Goal: Complete Application Form: Complete application form

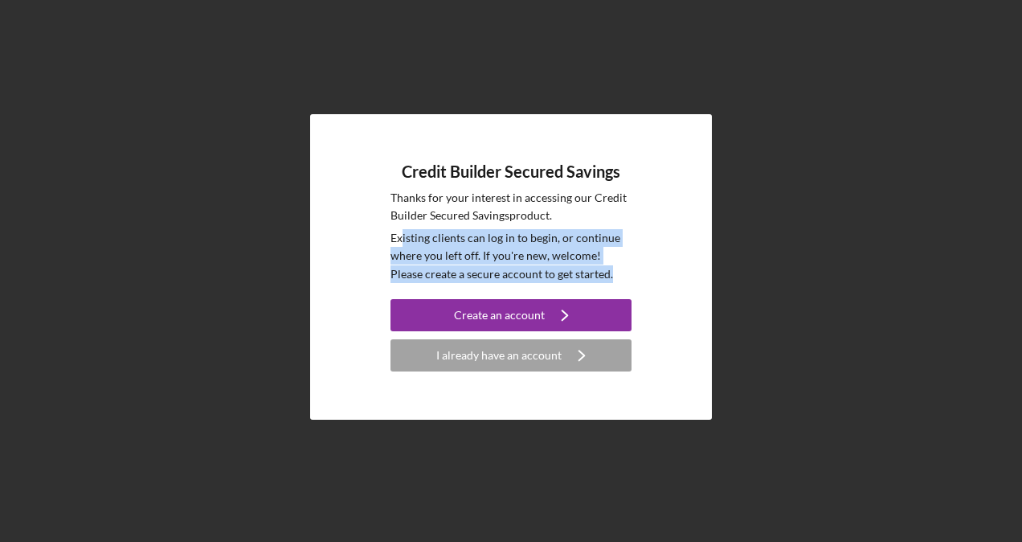
drag, startPoint x: 400, startPoint y: 246, endPoint x: 615, endPoint y: 268, distance: 216.5
click at [615, 268] on p "Existing clients can log in to begin, or continue where you left off. If you're…" at bounding box center [510, 256] width 241 height 54
drag, startPoint x: 615, startPoint y: 268, endPoint x: 539, endPoint y: 229, distance: 85.9
click at [539, 229] on p "Existing clients can log in to begin, or continue where you left off. If you're…" at bounding box center [510, 256] width 241 height 54
click at [434, 239] on p "Existing clients can log in to begin, or continue where you left off. If you're…" at bounding box center [510, 256] width 241 height 54
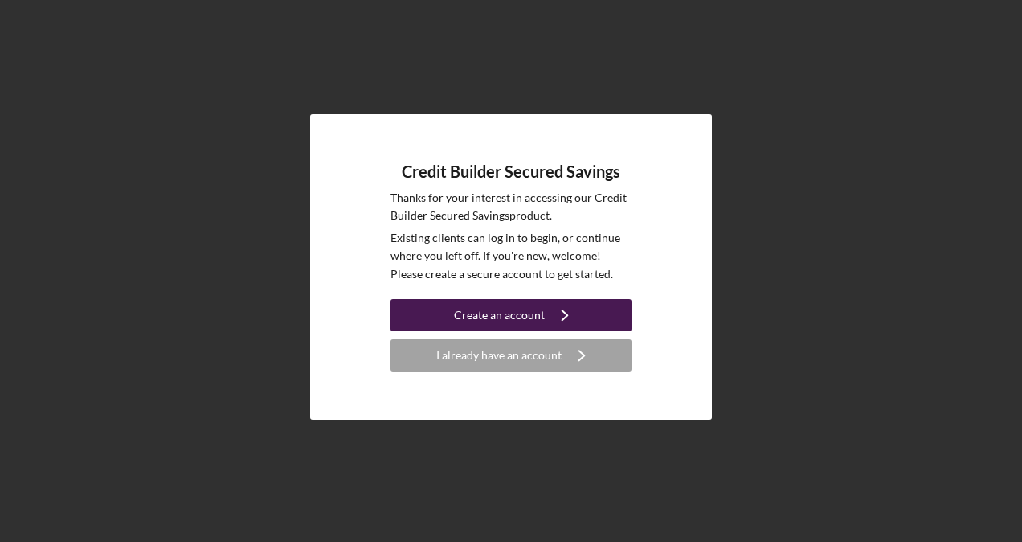
click at [476, 326] on div "Create an account" at bounding box center [499, 315] width 91 height 32
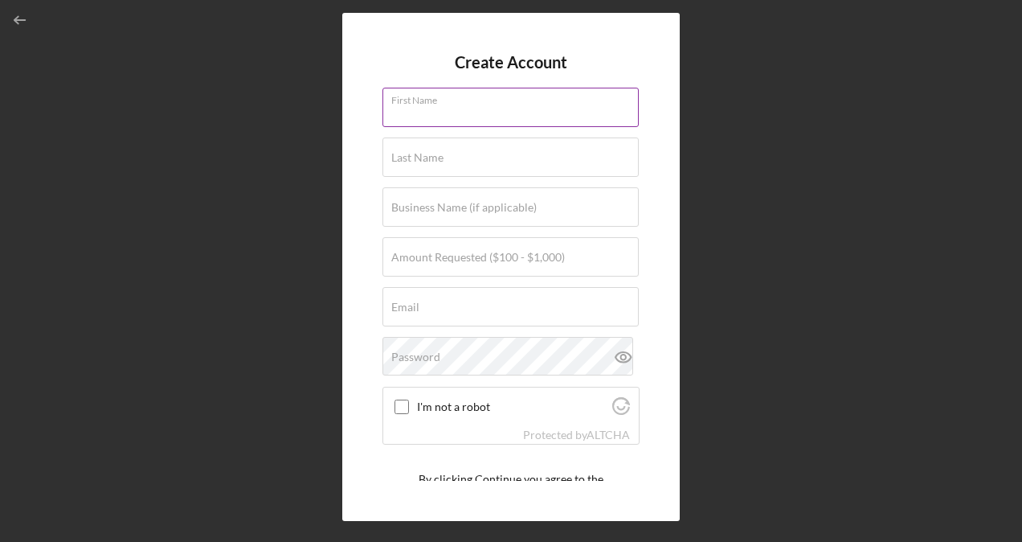
click at [440, 119] on input "First Name" at bounding box center [510, 107] width 256 height 39
type input "[PERSON_NAME]"
type input "CON [PERSON_NAME]"
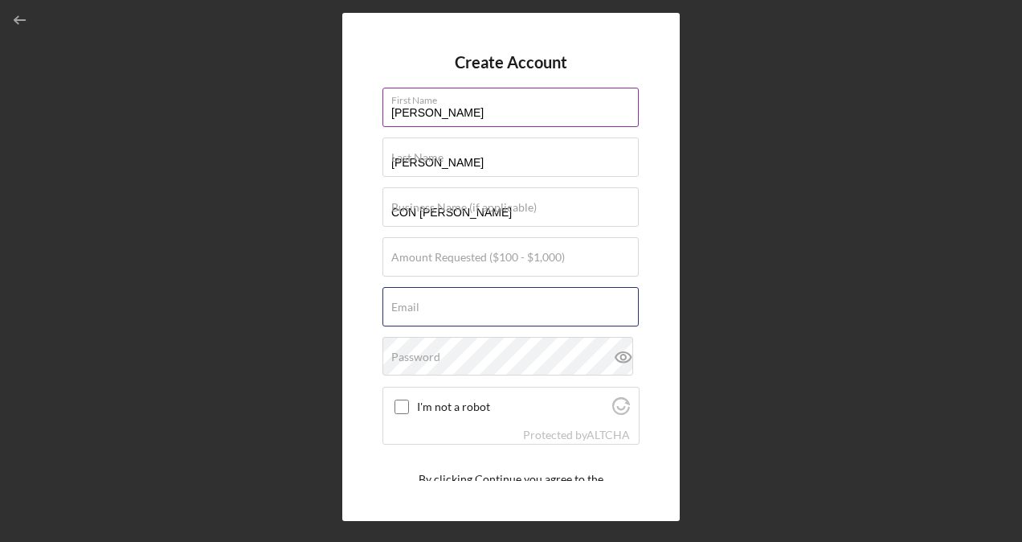
type input "[EMAIL_ADDRESS][DOMAIN_NAME]"
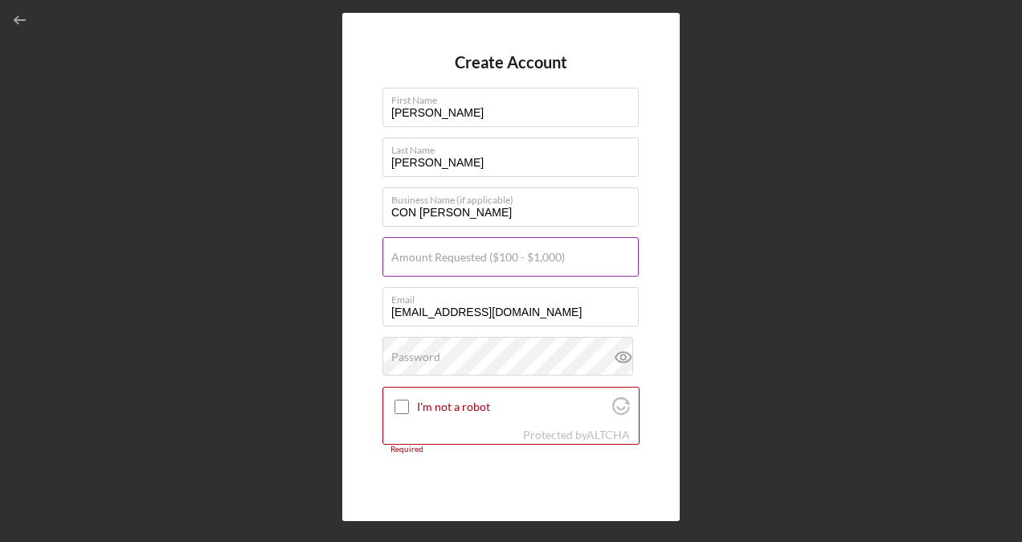
click at [463, 261] on label "Amount Requested ($100 - $1,000)" at bounding box center [478, 257] width 174 height 13
click at [463, 261] on input "Amount Requested ($100 - $1,000)" at bounding box center [510, 256] width 256 height 39
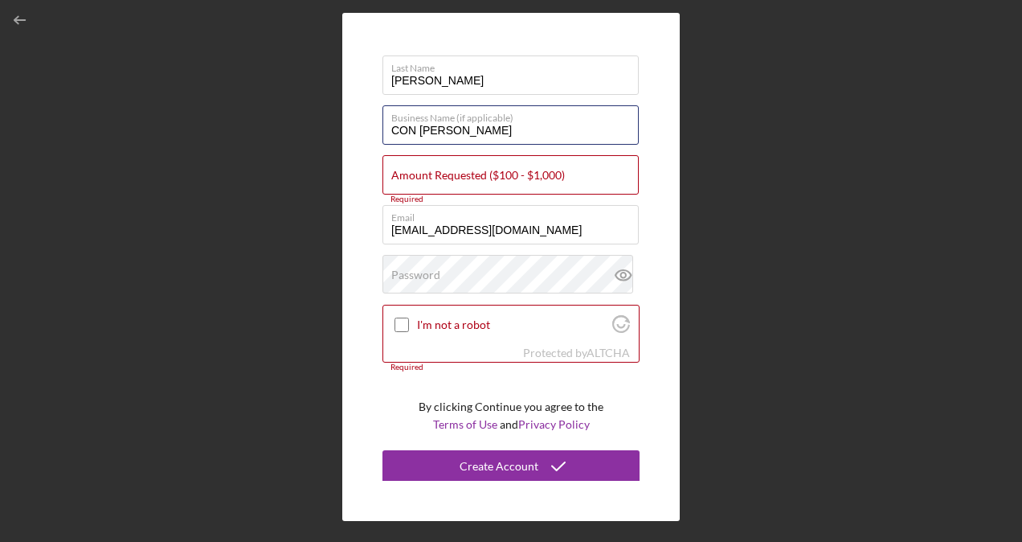
drag, startPoint x: 468, startPoint y: 138, endPoint x: 302, endPoint y: 138, distance: 165.5
click at [302, 138] on div "Create Account First Name [PERSON_NAME] Last Name [PERSON_NAME] Business Name (…" at bounding box center [511, 267] width 1006 height 534
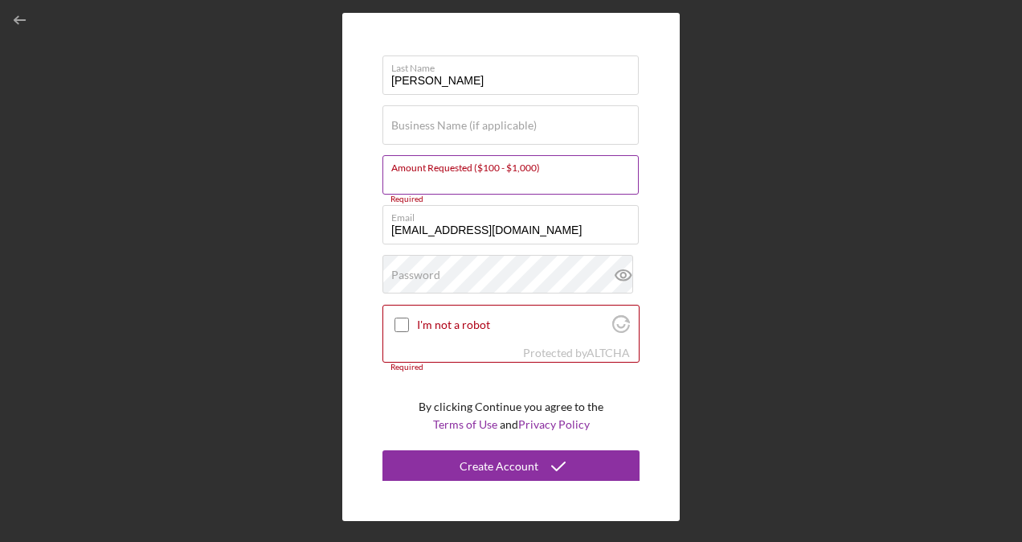
click at [468, 182] on input "Amount Requested ($100 - $1,000)" at bounding box center [510, 174] width 256 height 39
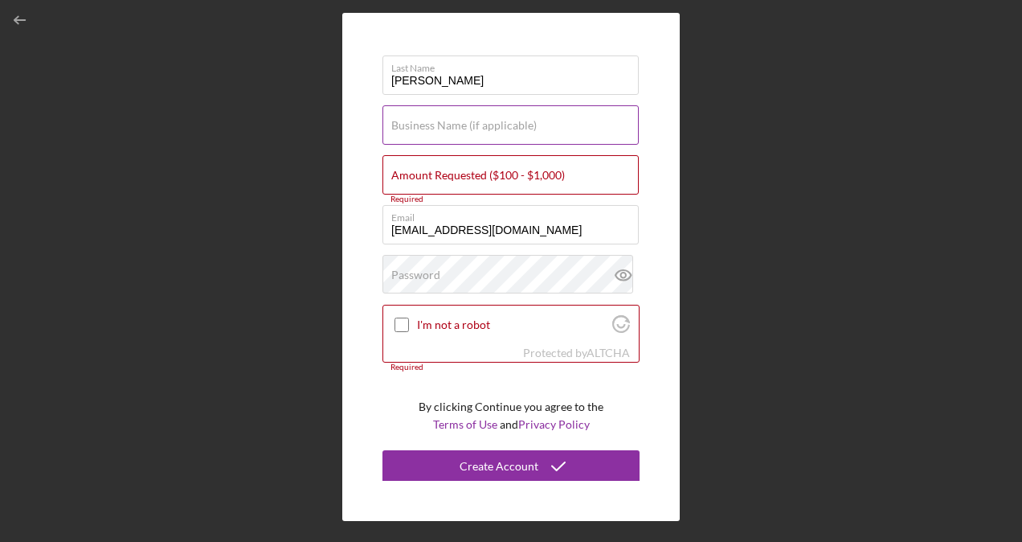
click at [453, 125] on label "Business Name (if applicable)" at bounding box center [463, 125] width 145 height 13
click at [453, 125] on input "Business Name (if applicable)" at bounding box center [510, 124] width 256 height 39
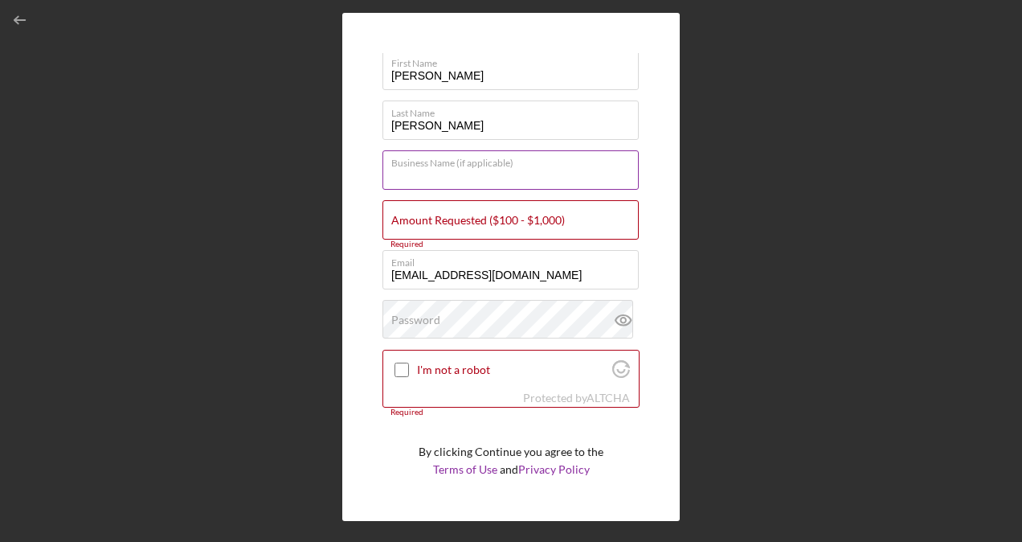
scroll to position [0, 0]
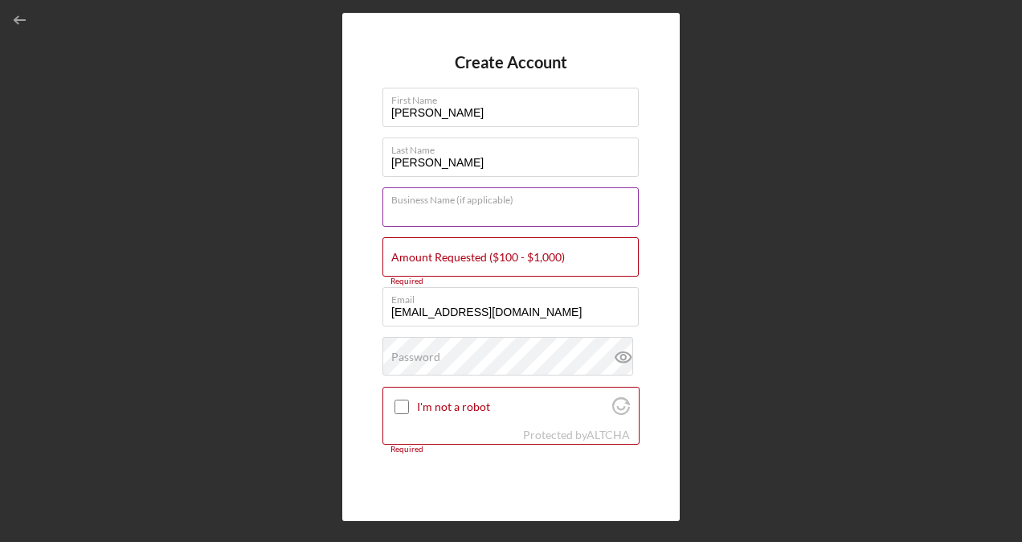
click at [444, 222] on input "Business Name (if applicable)" at bounding box center [510, 206] width 256 height 39
click at [434, 198] on div "Business Name (if applicable)" at bounding box center [510, 207] width 257 height 40
click at [431, 211] on label "Business Name (if applicable)" at bounding box center [463, 207] width 145 height 13
click at [431, 211] on input "Business Name (if applicable)" at bounding box center [510, 206] width 256 height 39
type input "The Artistry Den"
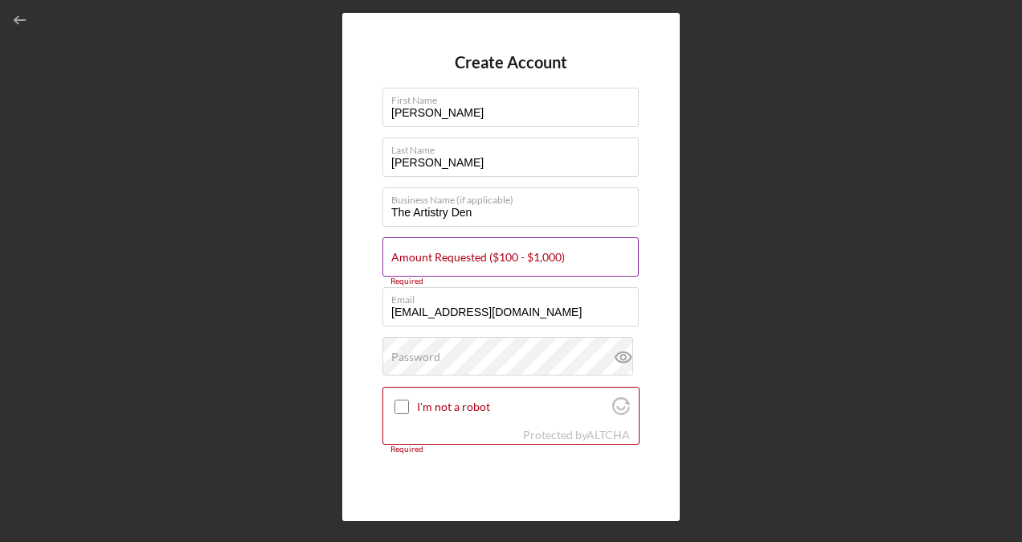
click at [493, 264] on input "Amount Requested ($100 - $1,000)" at bounding box center [510, 256] width 256 height 39
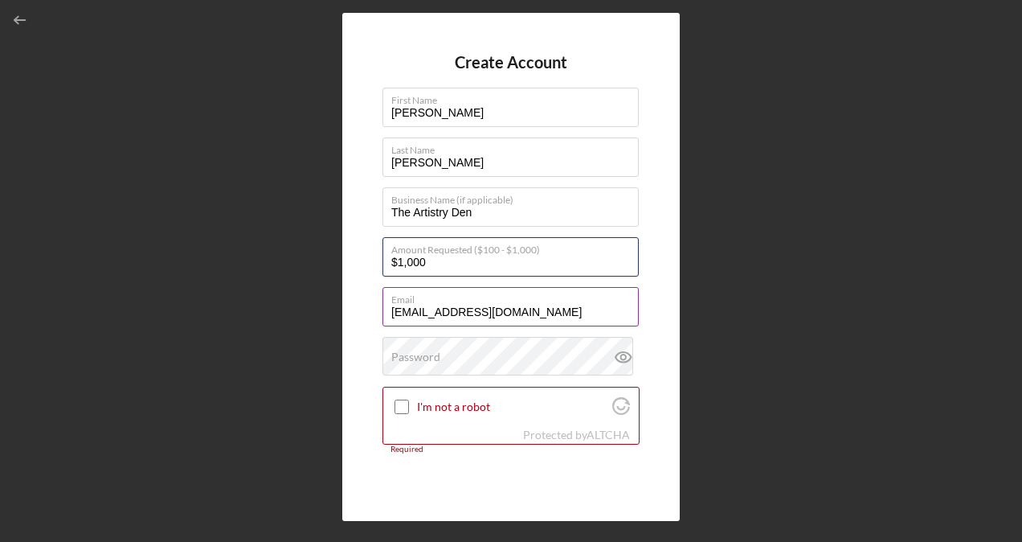
type input "$1,000"
click at [493, 309] on input "[EMAIL_ADDRESS][DOMAIN_NAME]" at bounding box center [510, 306] width 256 height 39
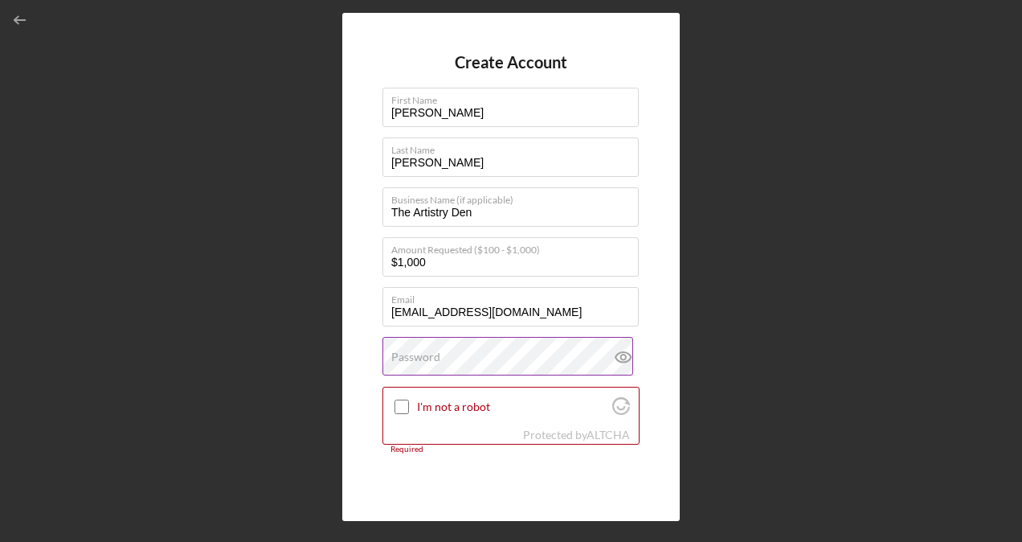
click at [393, 354] on label "Password" at bounding box center [415, 356] width 49 height 13
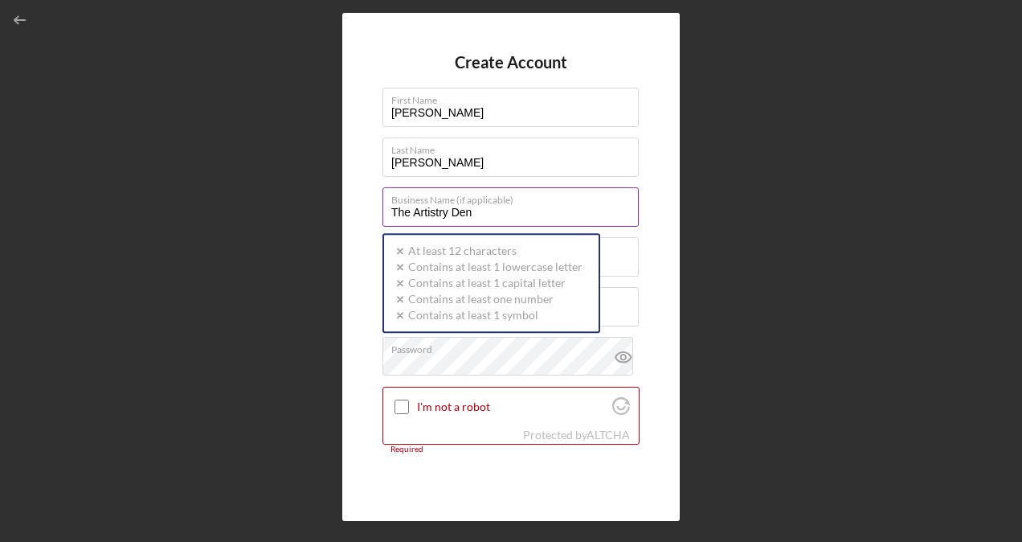
click at [509, 206] on input "The Artistry Den" at bounding box center [510, 206] width 256 height 39
click at [541, 191] on label "Business Name (if applicable)" at bounding box center [514, 197] width 247 height 18
click at [541, 191] on input "The Artistry Den" at bounding box center [510, 206] width 256 height 39
click at [456, 376] on div "Password Icon/icon-validation-no At least 12 characters Icon/icon-validation-no…" at bounding box center [510, 357] width 257 height 40
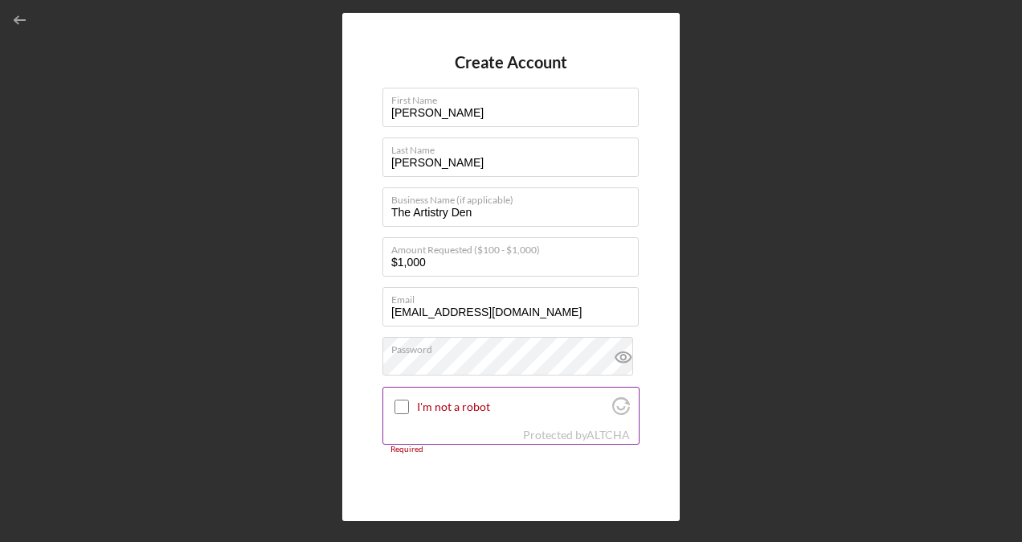
click at [429, 410] on label "I'm not a robot" at bounding box center [512, 406] width 190 height 13
click at [409, 410] on input "I'm not a robot" at bounding box center [402, 406] width 14 height 14
checkbox input "true"
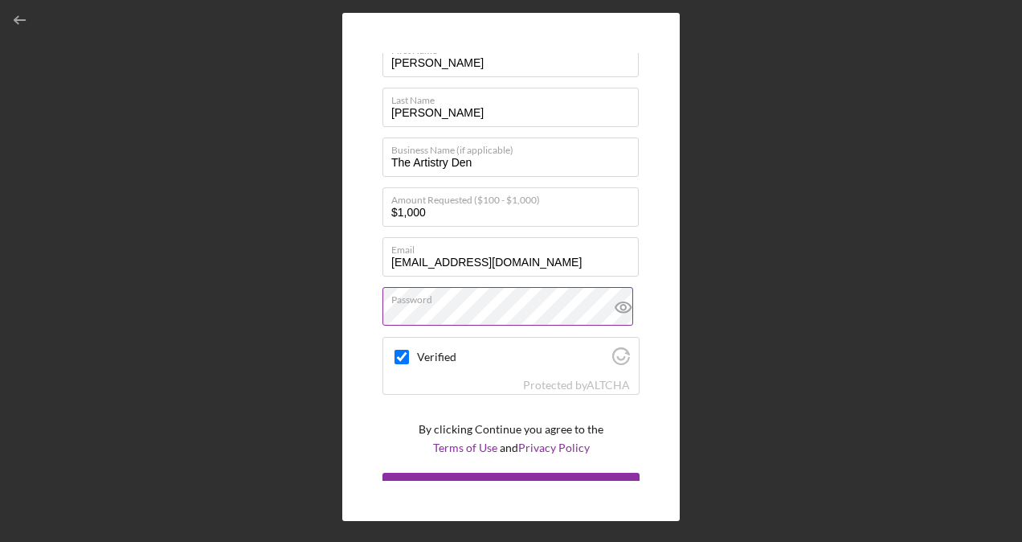
scroll to position [73, 0]
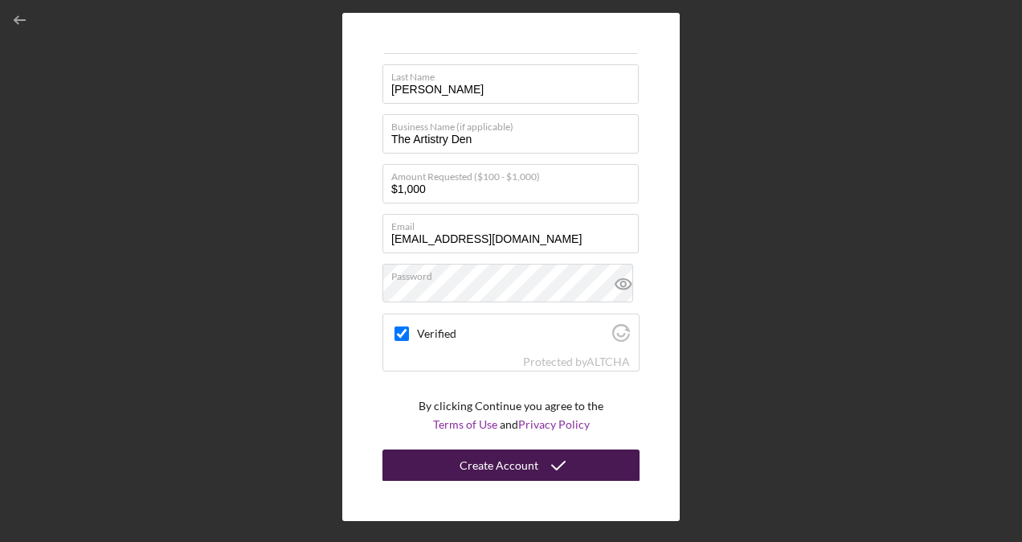
click at [538, 468] on icon "submit" at bounding box center [558, 465] width 40 height 40
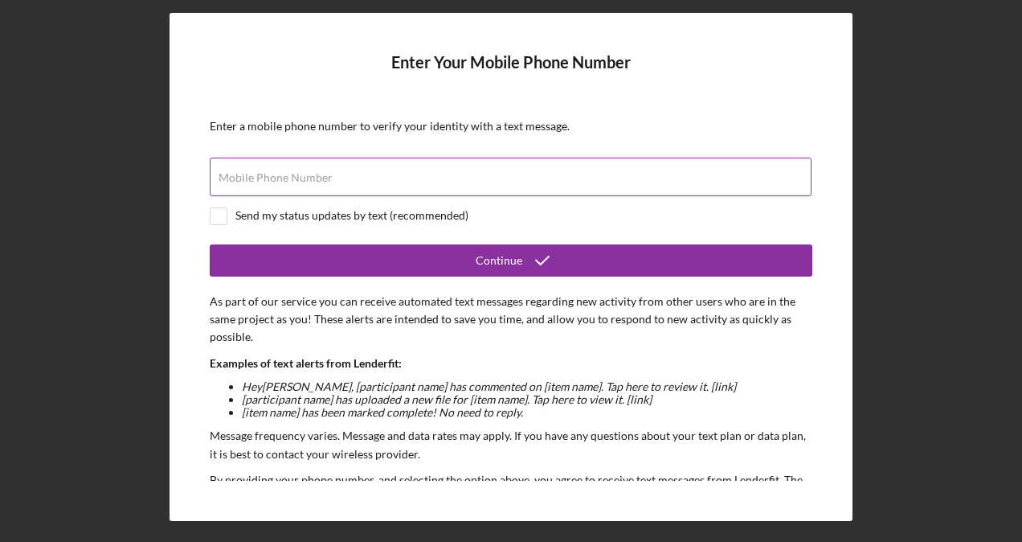
click at [337, 172] on div "Mobile Phone Number" at bounding box center [511, 177] width 603 height 40
type input "[PHONE_NUMBER]"
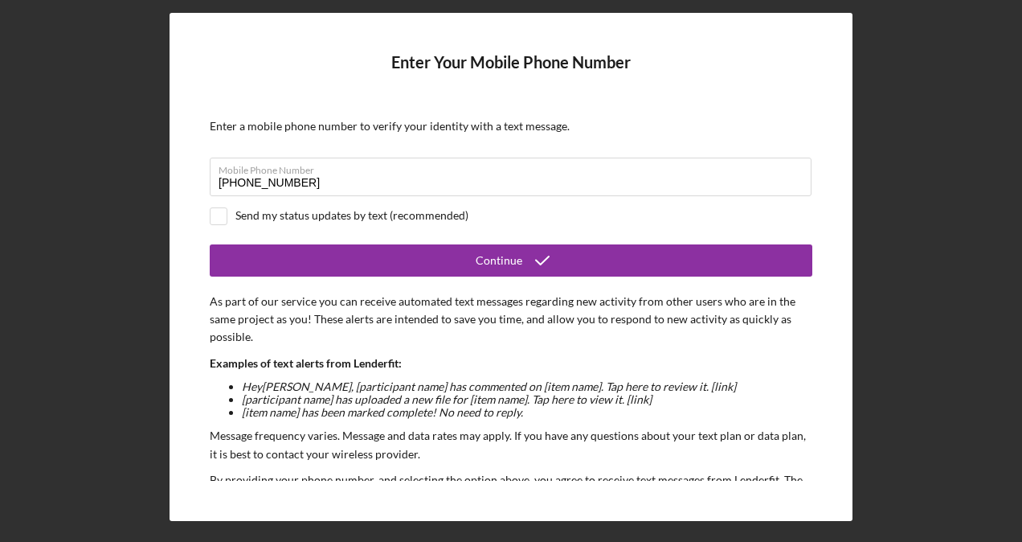
click at [307, 211] on div "Send my status updates by text (recommended)" at bounding box center [351, 215] width 233 height 13
checkbox input "true"
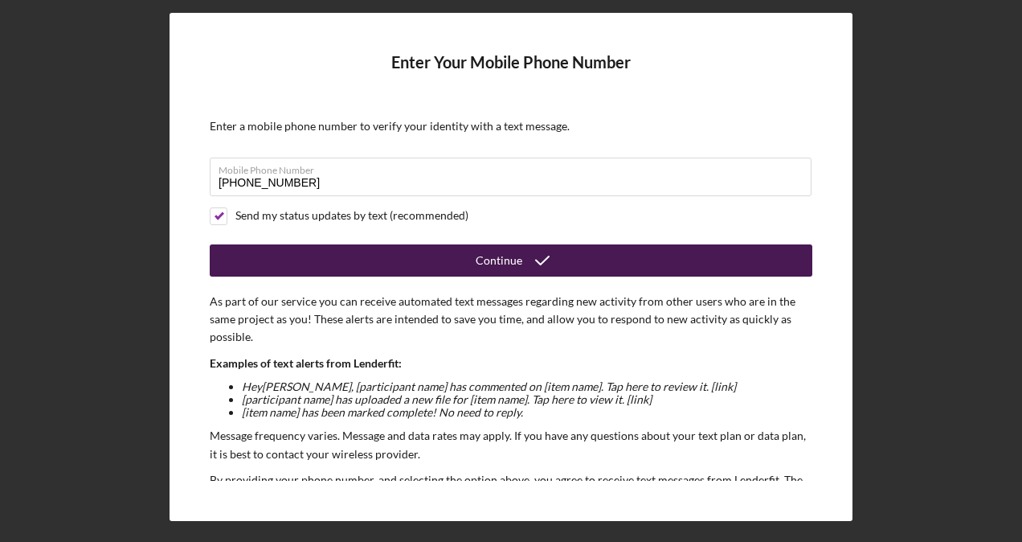
click at [435, 254] on button "Continue" at bounding box center [511, 260] width 603 height 32
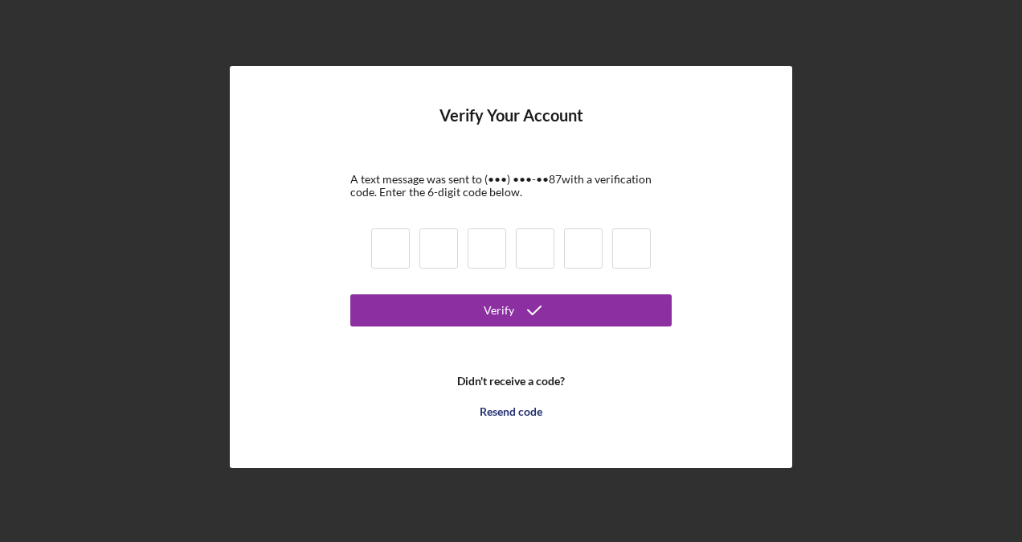
click at [394, 249] on input at bounding box center [390, 248] width 39 height 40
type input "7"
type input "6"
type input "1"
type input "6"
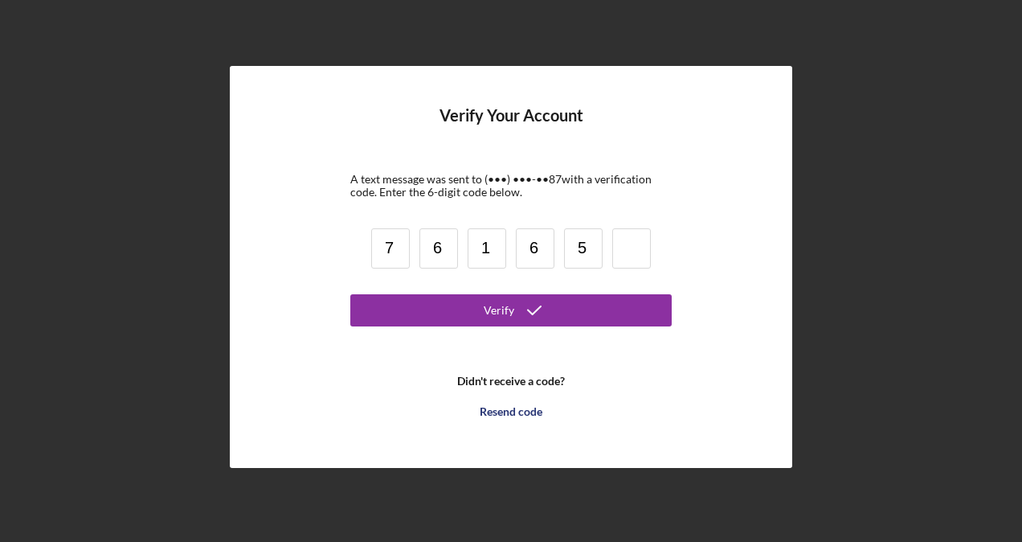
type input "5"
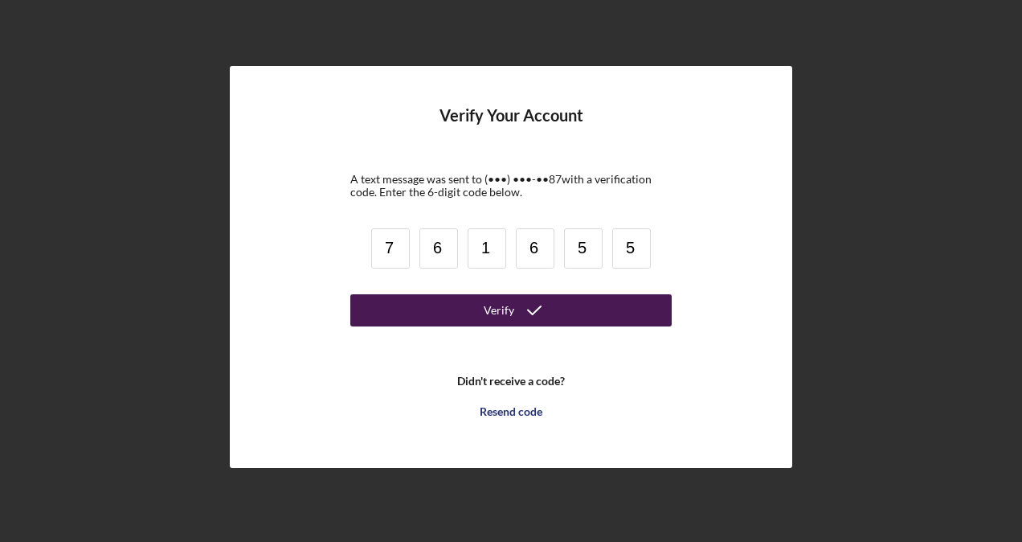
type input "5"
click at [435, 302] on button "Verify" at bounding box center [510, 310] width 321 height 32
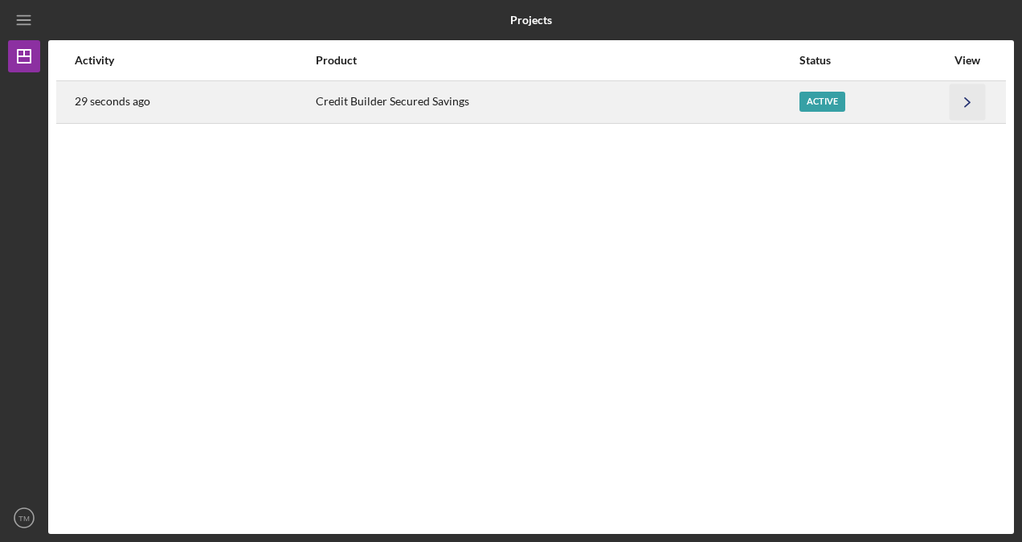
click at [969, 96] on icon "Icon/Navigate" at bounding box center [968, 102] width 36 height 36
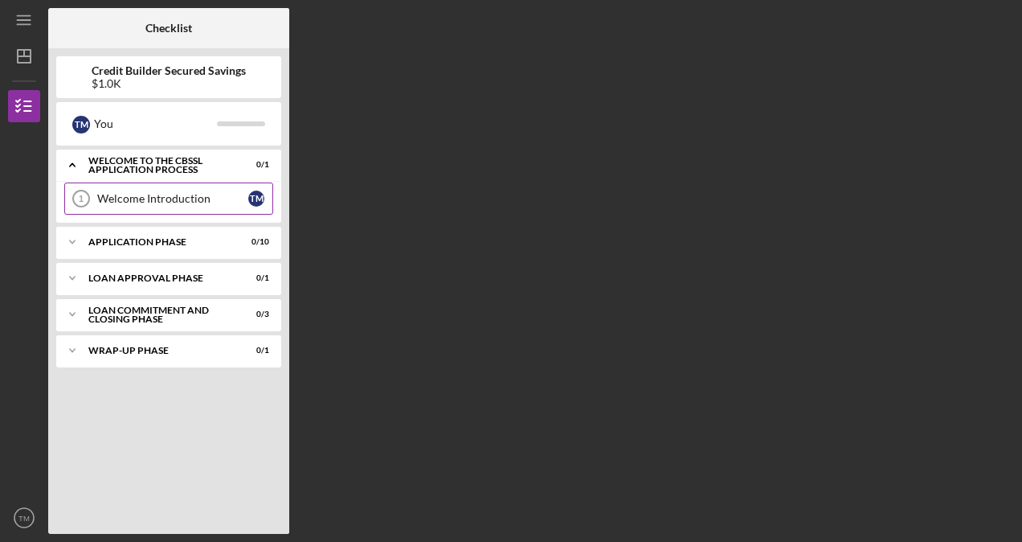
click at [100, 193] on div "Welcome Introduction" at bounding box center [172, 198] width 151 height 13
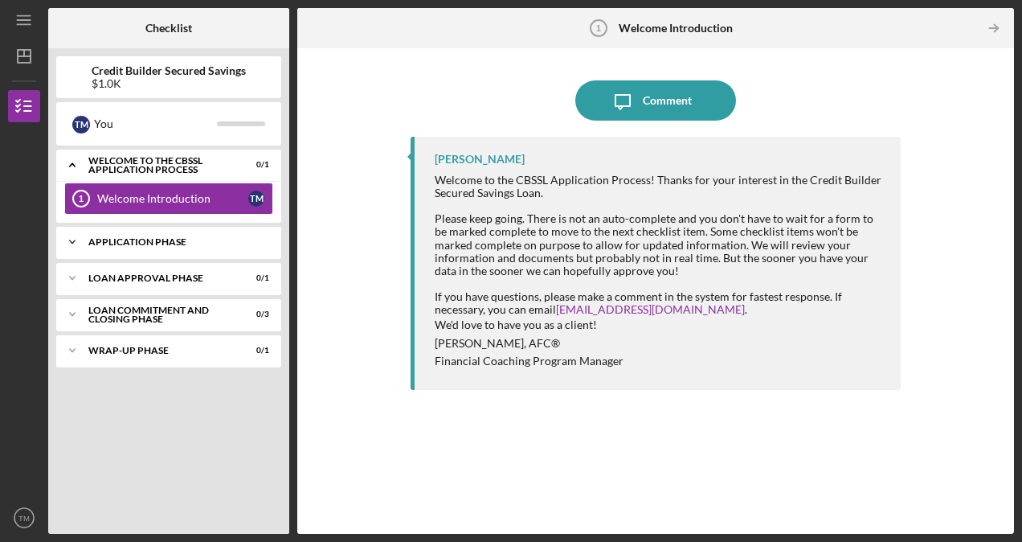
click at [178, 235] on div "Icon/Expander Application Phase 0 / 10" at bounding box center [168, 242] width 225 height 32
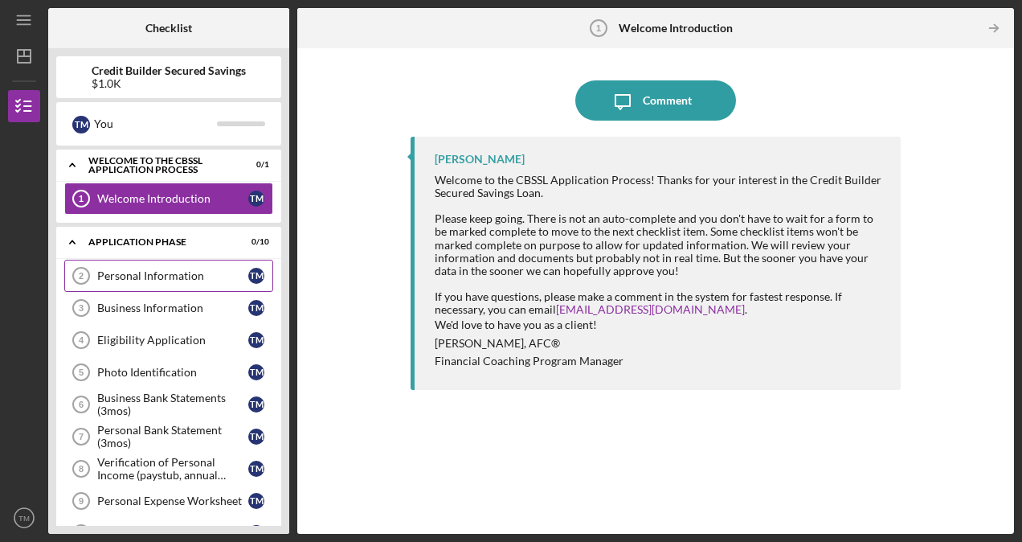
click at [204, 280] on div "Personal Information" at bounding box center [172, 275] width 151 height 13
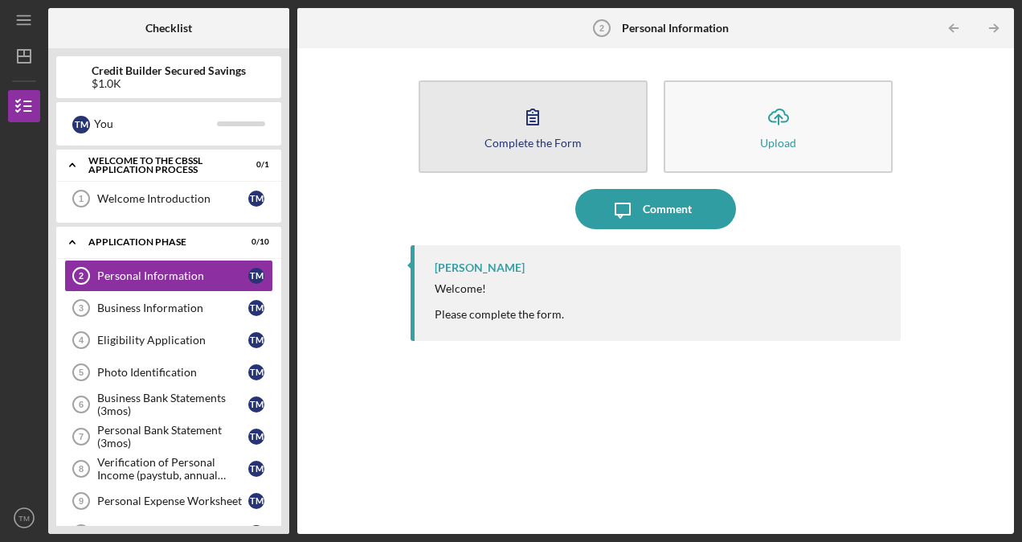
click at [534, 140] on div "Complete the Form" at bounding box center [533, 143] width 97 height 12
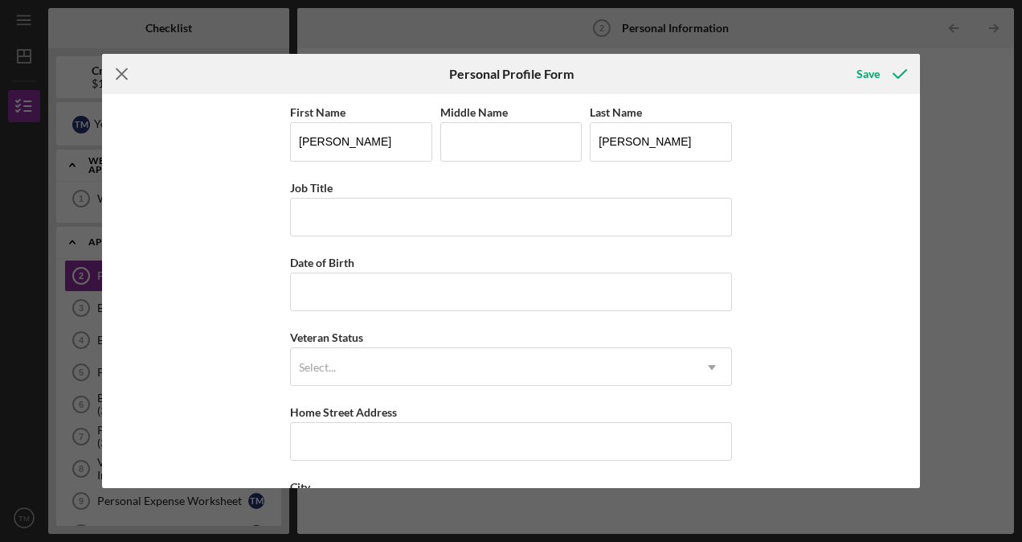
click at [117, 73] on icon "Icon/Menu Close" at bounding box center [122, 74] width 40 height 40
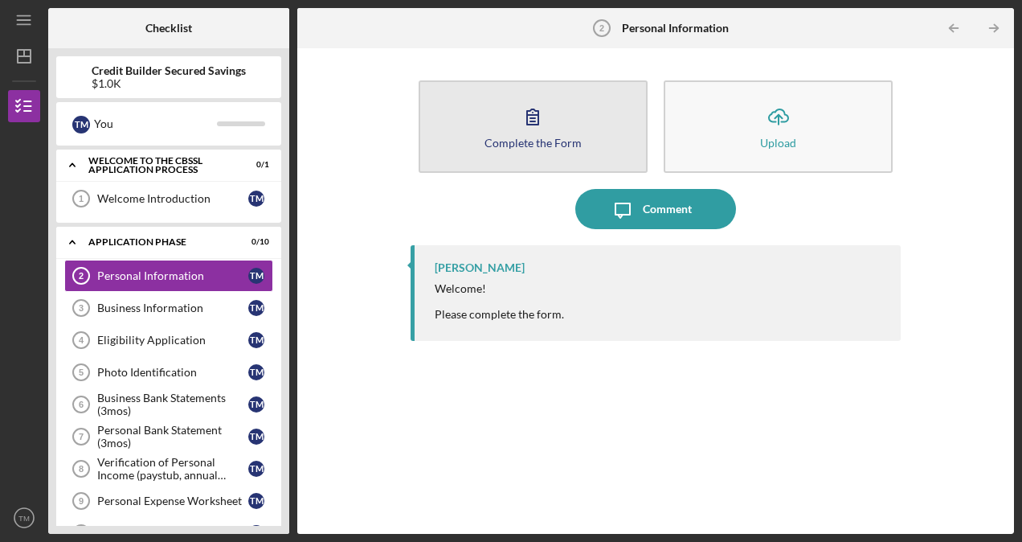
click at [514, 148] on button "Complete the Form Form" at bounding box center [533, 126] width 229 height 92
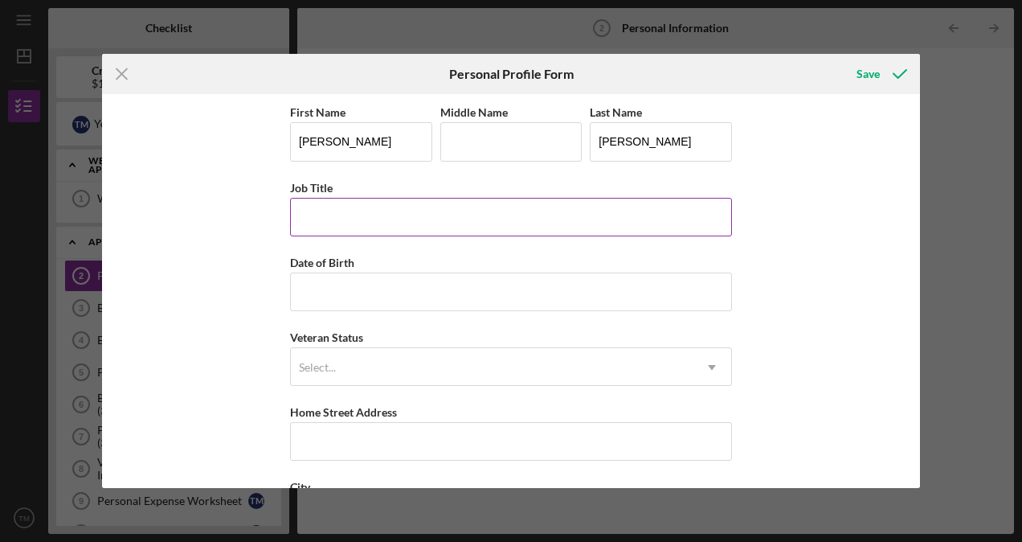
click at [397, 219] on input "Job Title" at bounding box center [511, 217] width 442 height 39
type input "c"
type input "Consultant"
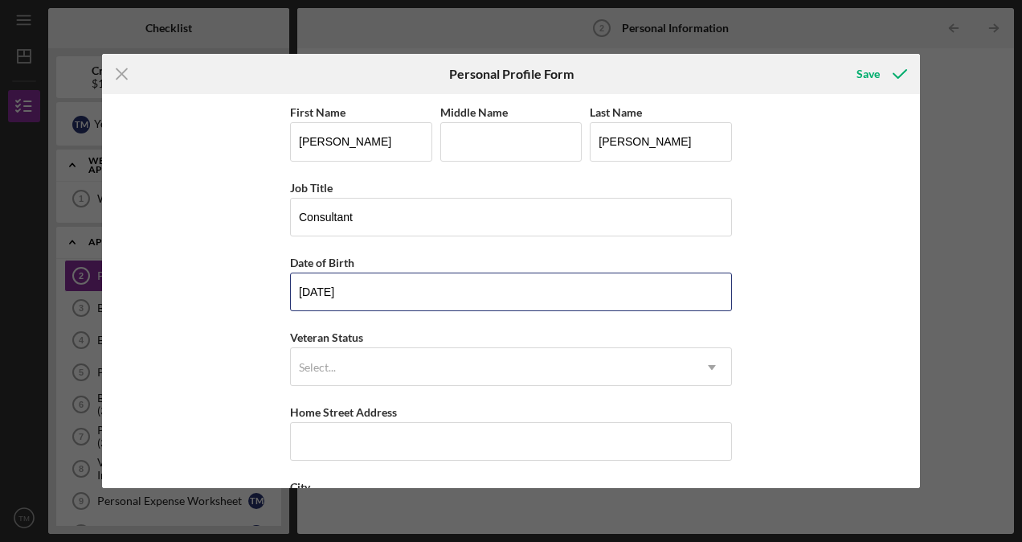
type input "[DATE]"
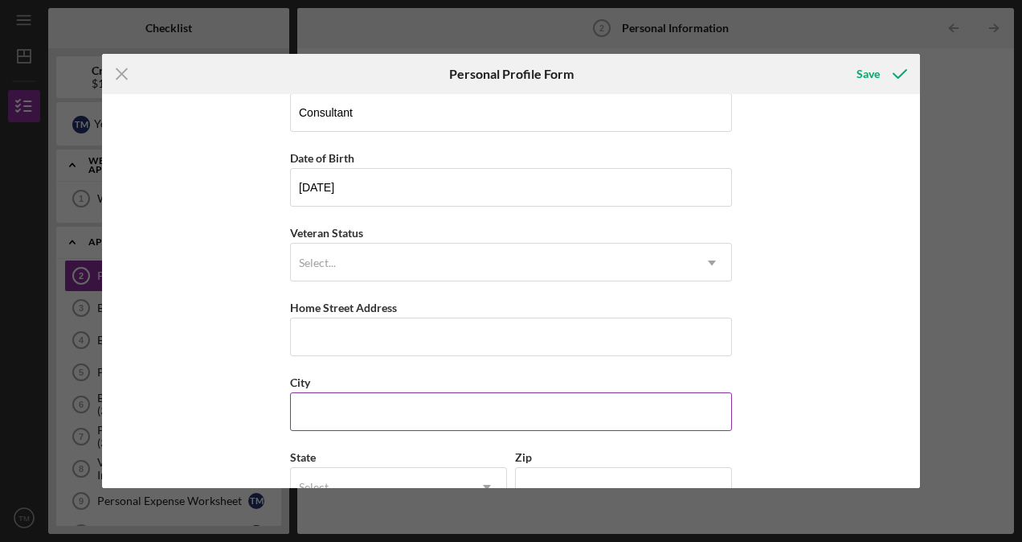
scroll to position [217, 0]
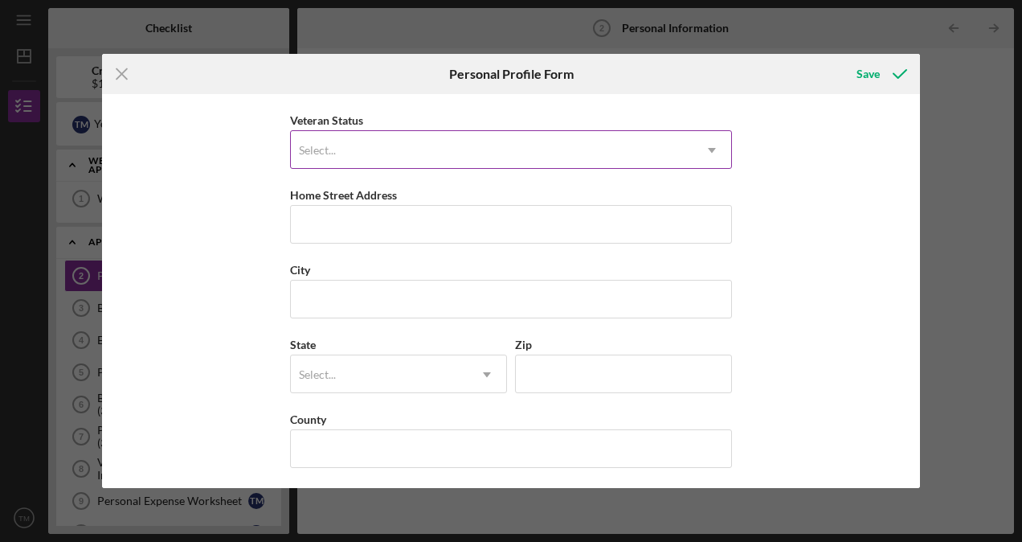
click at [485, 145] on div "Select..." at bounding box center [492, 150] width 402 height 37
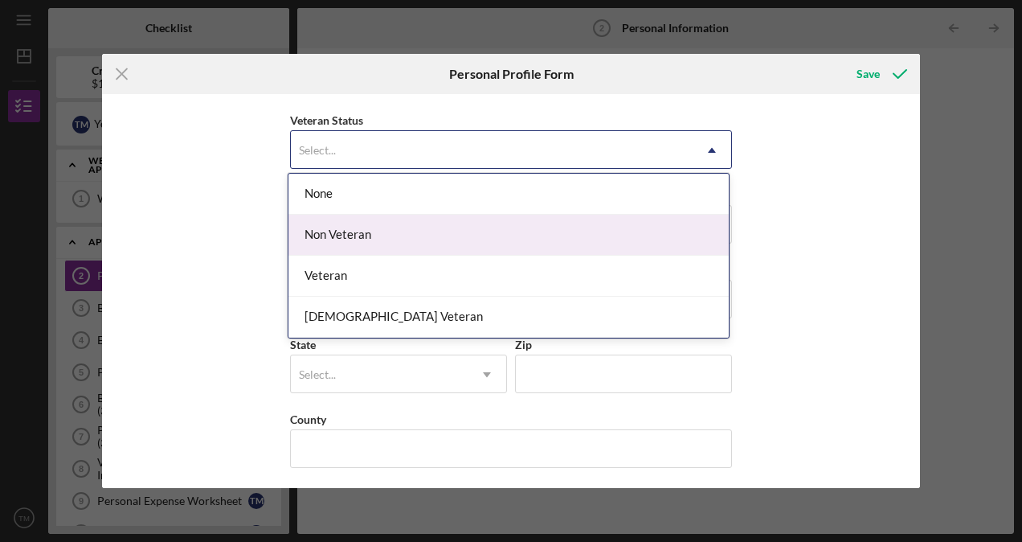
click at [366, 241] on div "Non Veteran" at bounding box center [508, 235] width 440 height 41
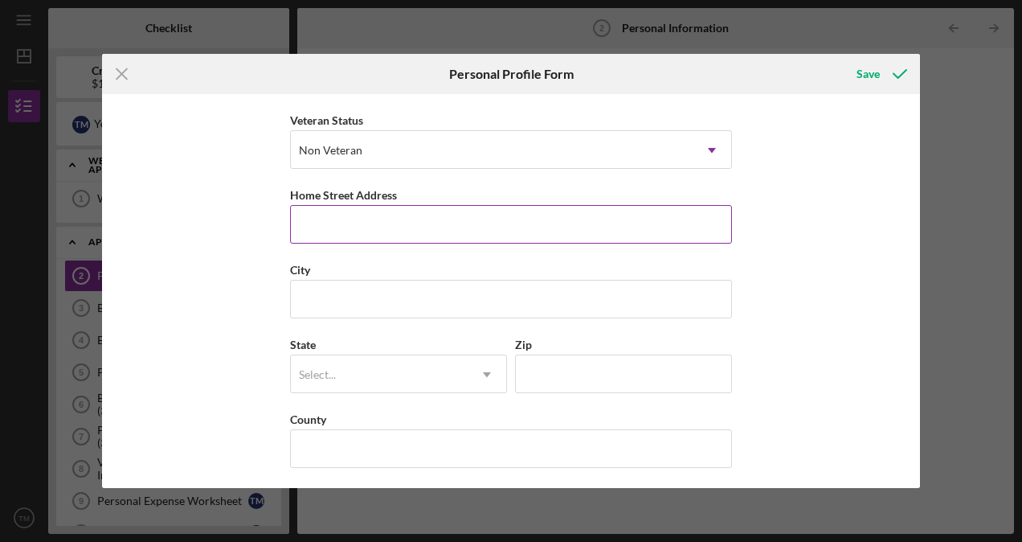
click at [390, 224] on input "Home Street Address" at bounding box center [511, 224] width 442 height 39
type input "[STREET_ADDRESS]"
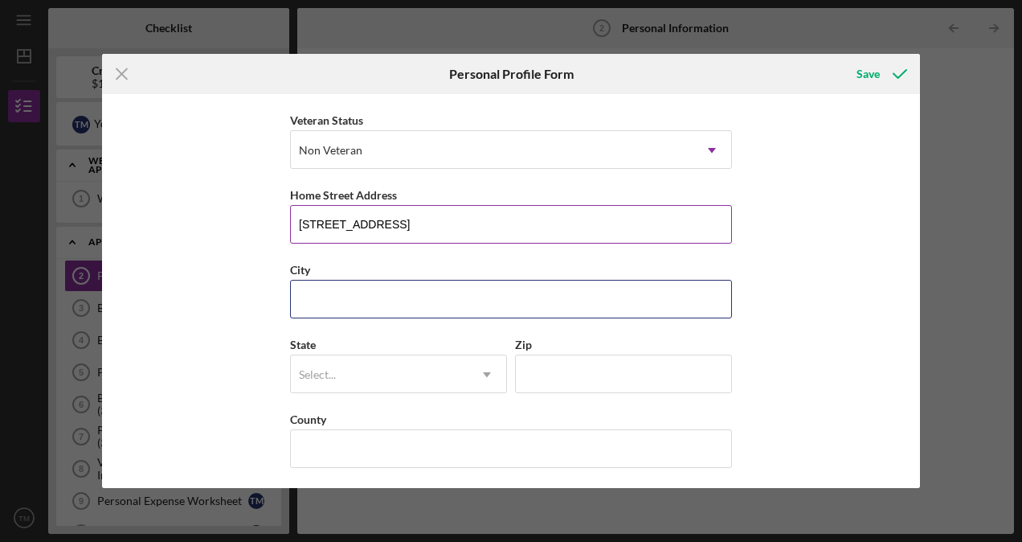
type input "spartanburg"
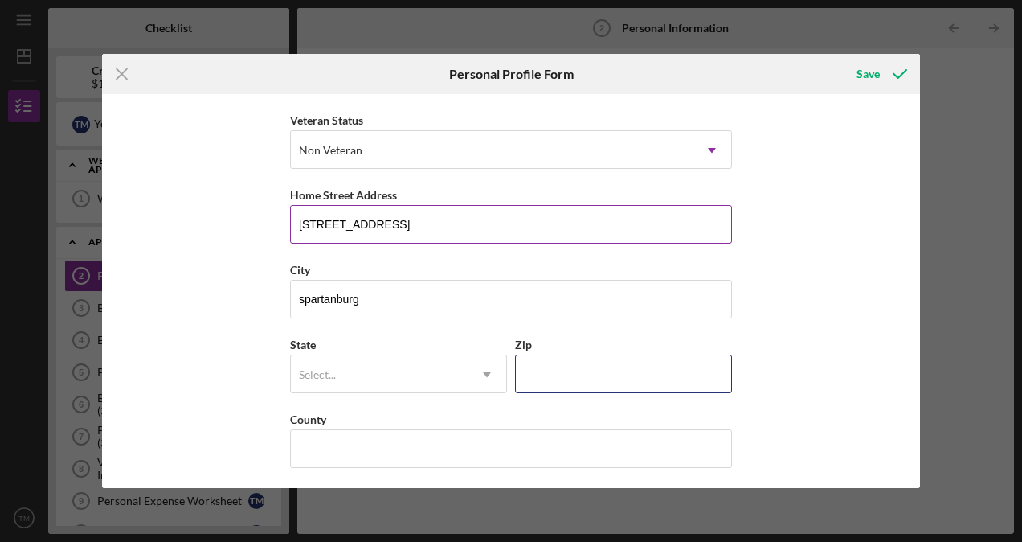
type input "29303"
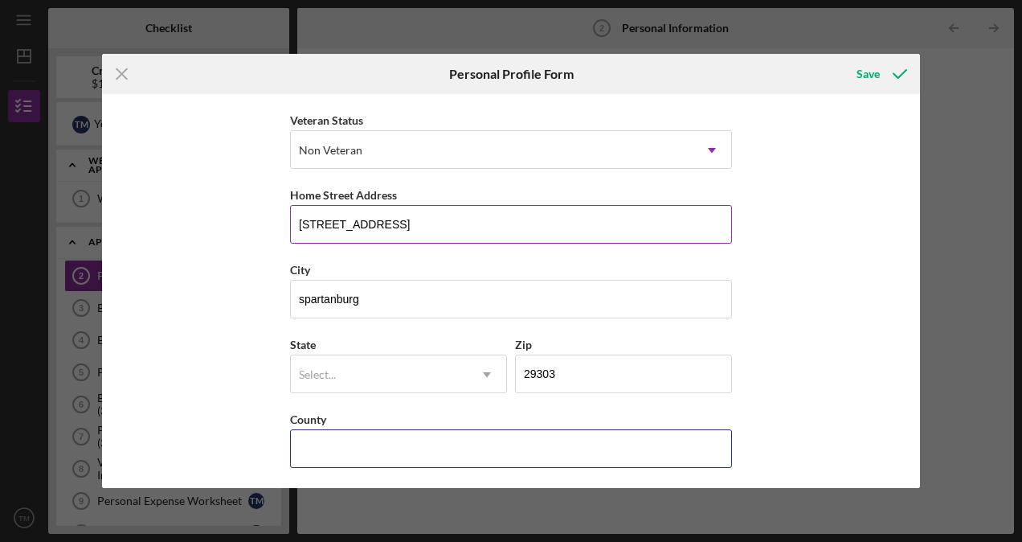
type input "sc"
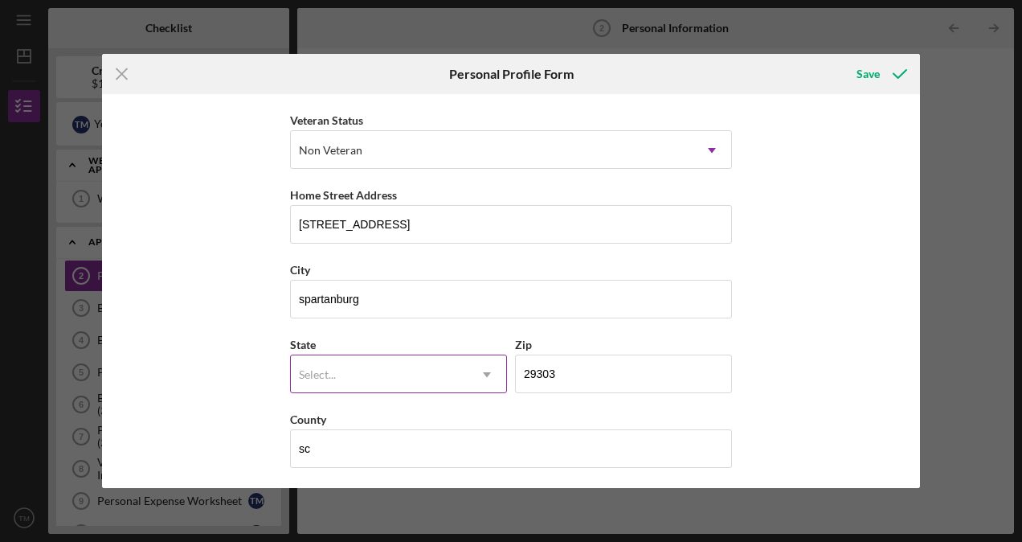
click at [390, 363] on div "Select..." at bounding box center [379, 374] width 177 height 37
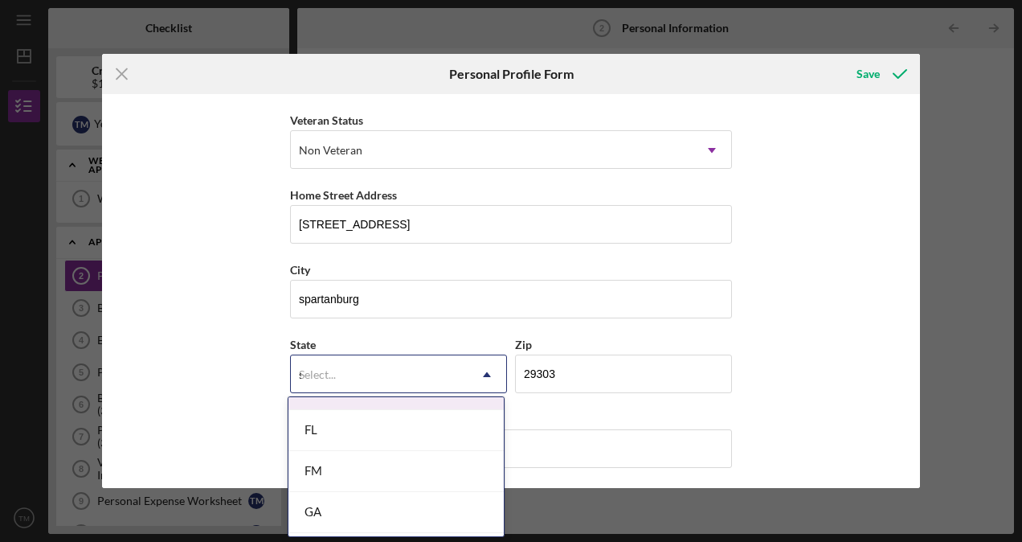
scroll to position [276, 0]
type input "sc"
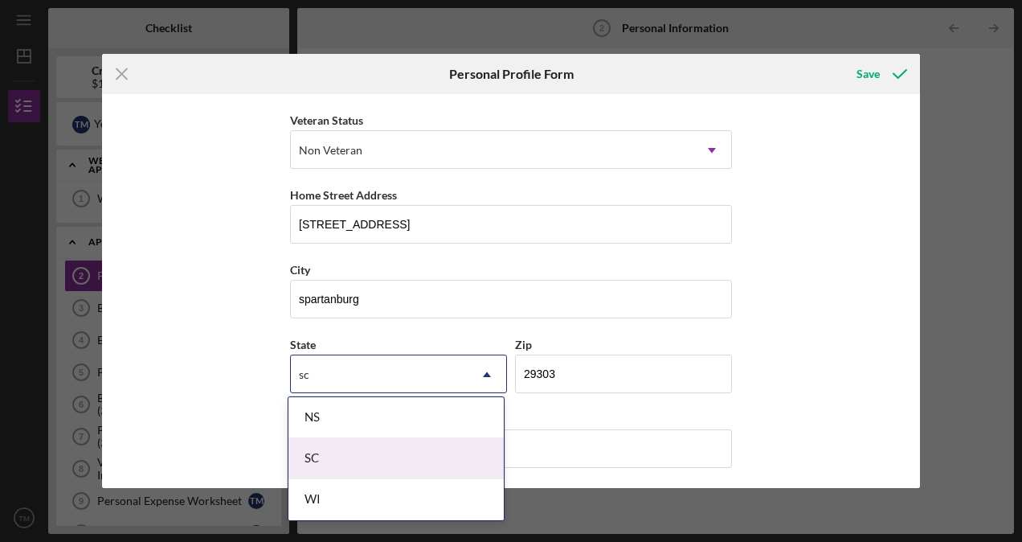
click at [305, 454] on div "SC" at bounding box center [395, 458] width 215 height 41
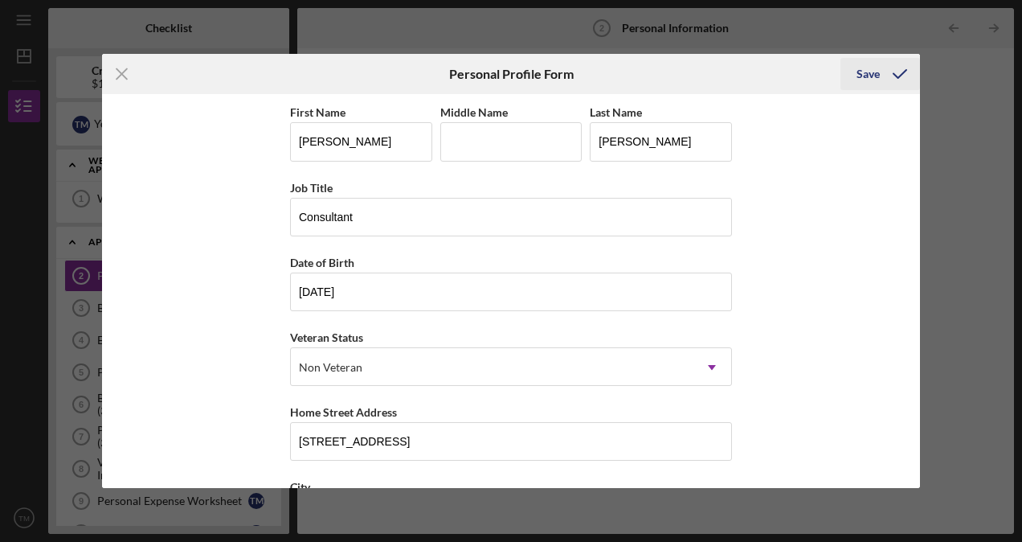
click at [890, 74] on icon "submit" at bounding box center [900, 74] width 40 height 40
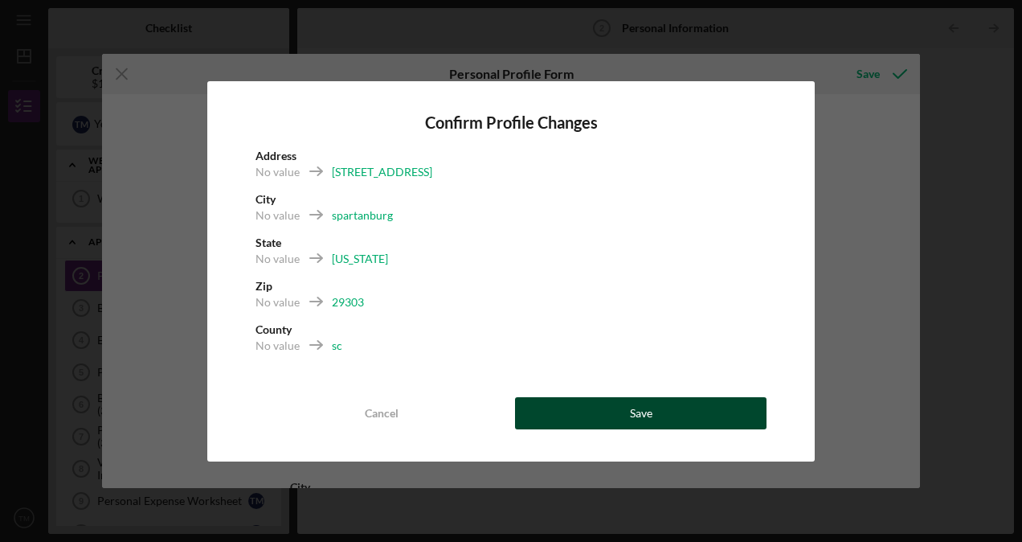
click at [601, 415] on button "Save" at bounding box center [640, 413] width 251 height 32
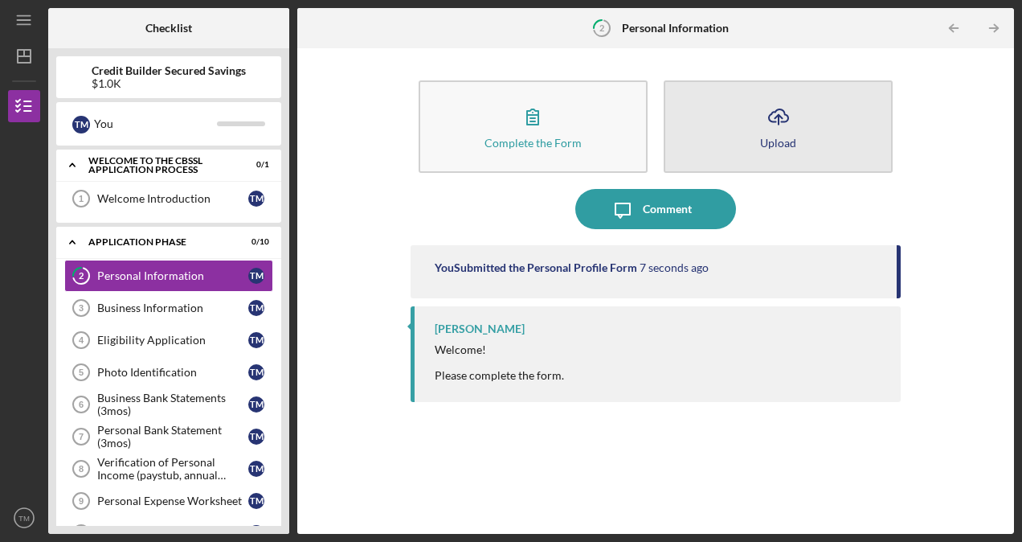
click at [753, 127] on button "Icon/Upload Upload" at bounding box center [778, 126] width 229 height 92
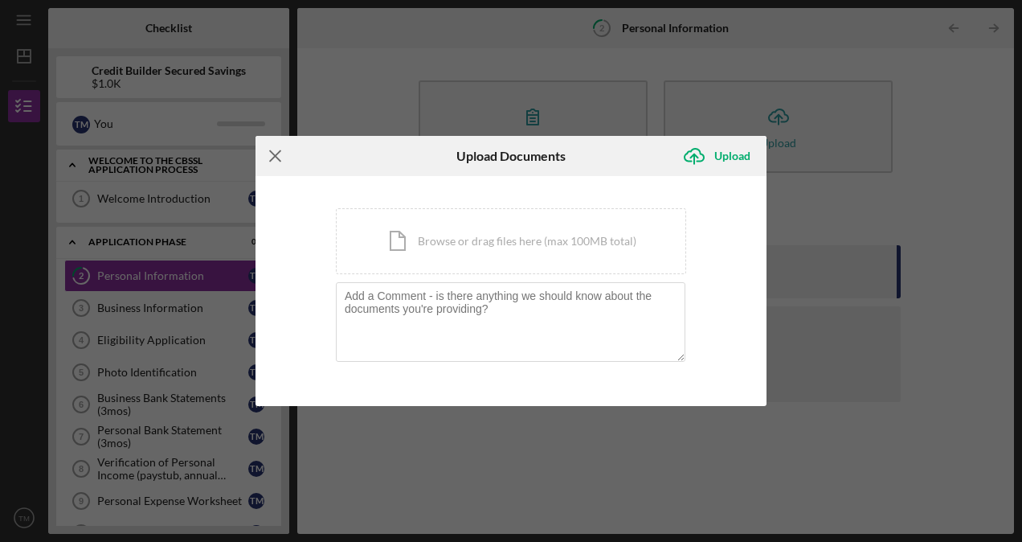
click at [267, 152] on icon "Icon/Menu Close" at bounding box center [276, 156] width 40 height 40
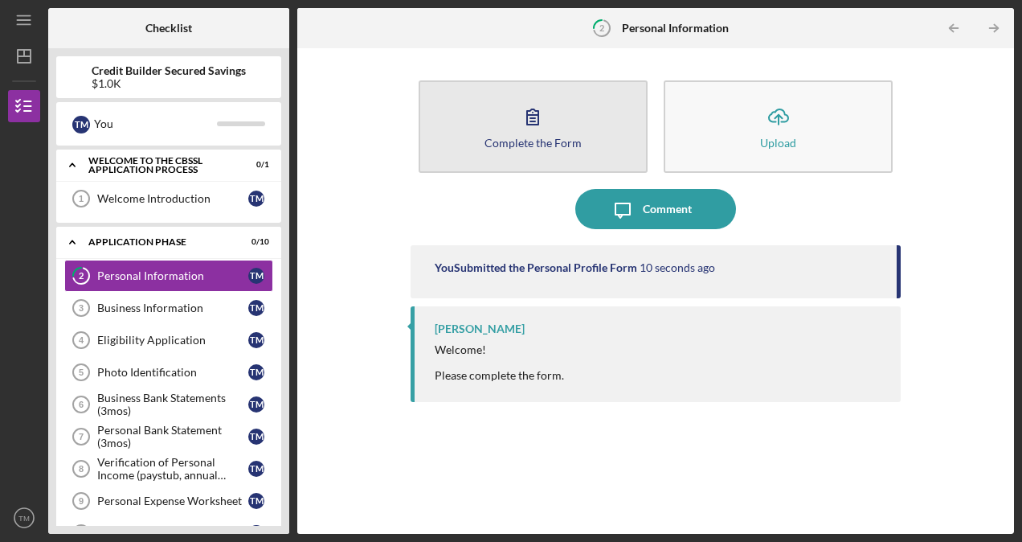
click at [554, 121] on button "Complete the Form Form" at bounding box center [533, 126] width 229 height 92
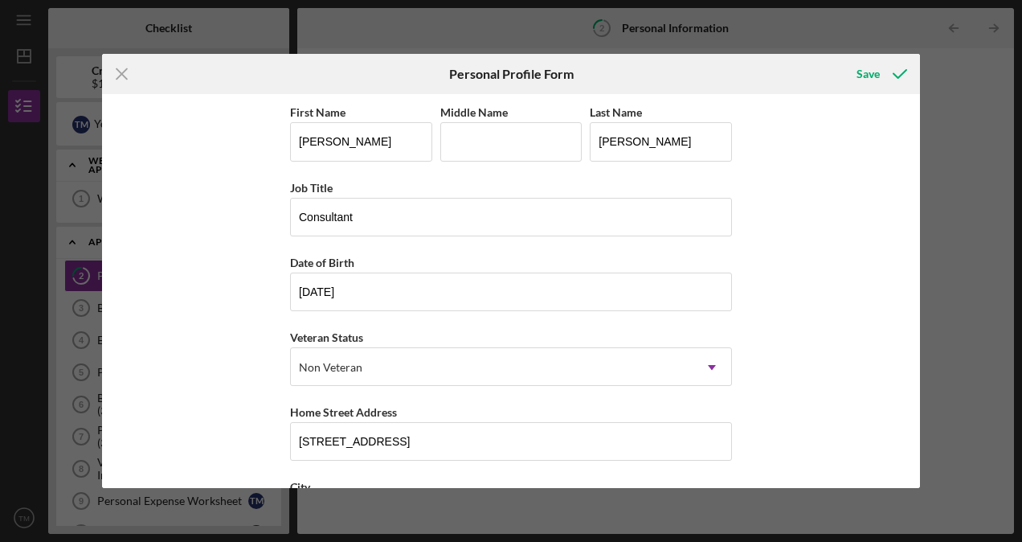
scroll to position [217, 0]
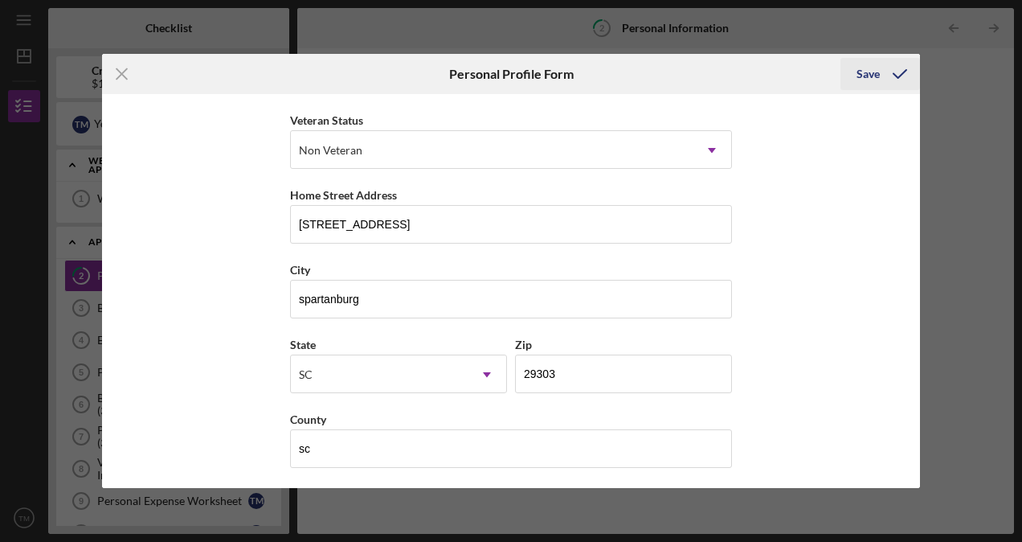
click at [873, 73] on div "Save" at bounding box center [868, 74] width 23 height 32
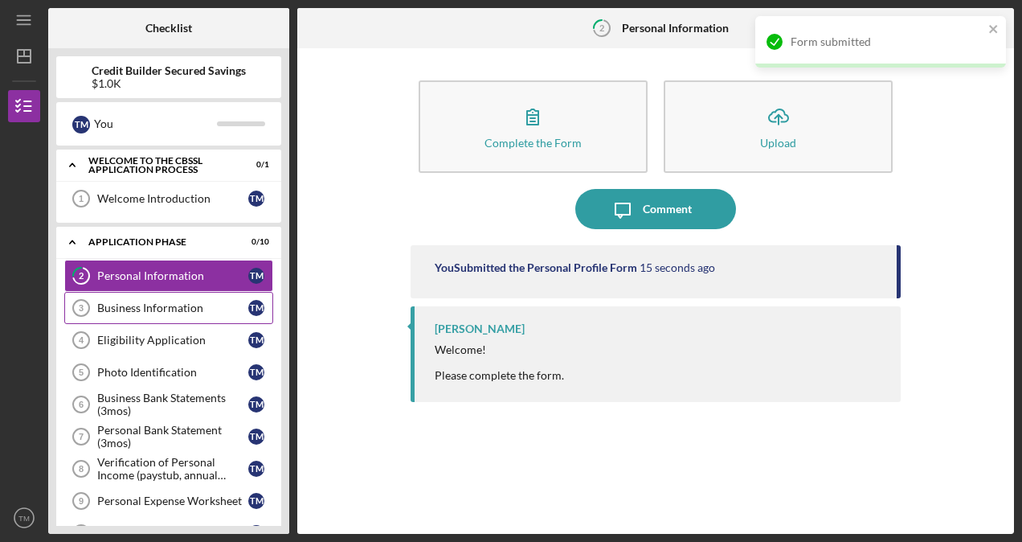
click at [148, 316] on link "Business Information 3 Business Information T M" at bounding box center [168, 308] width 209 height 32
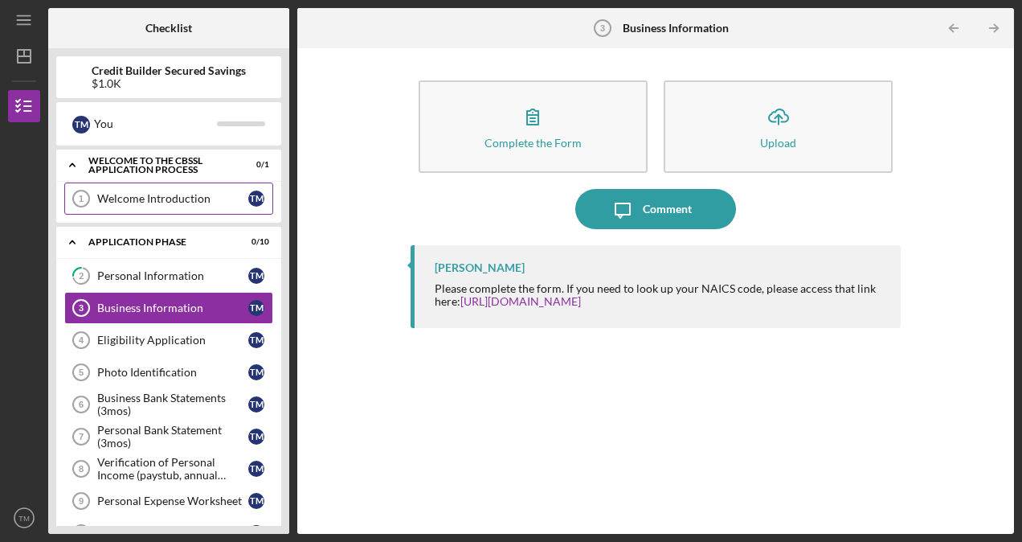
click at [195, 194] on div "Welcome Introduction" at bounding box center [172, 198] width 151 height 13
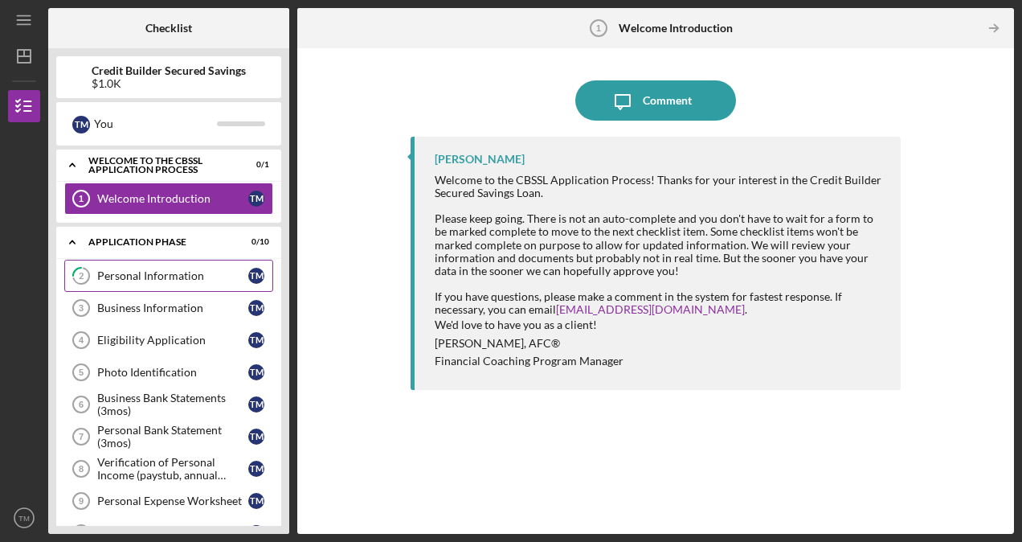
click at [128, 279] on div "Personal Information" at bounding box center [172, 275] width 151 height 13
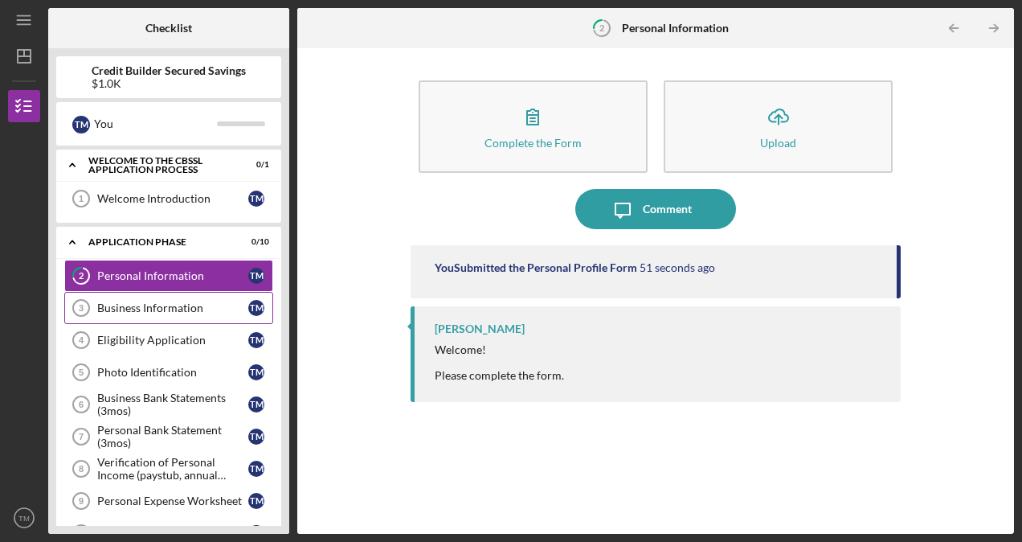
click at [157, 307] on div "Business Information" at bounding box center [172, 307] width 151 height 13
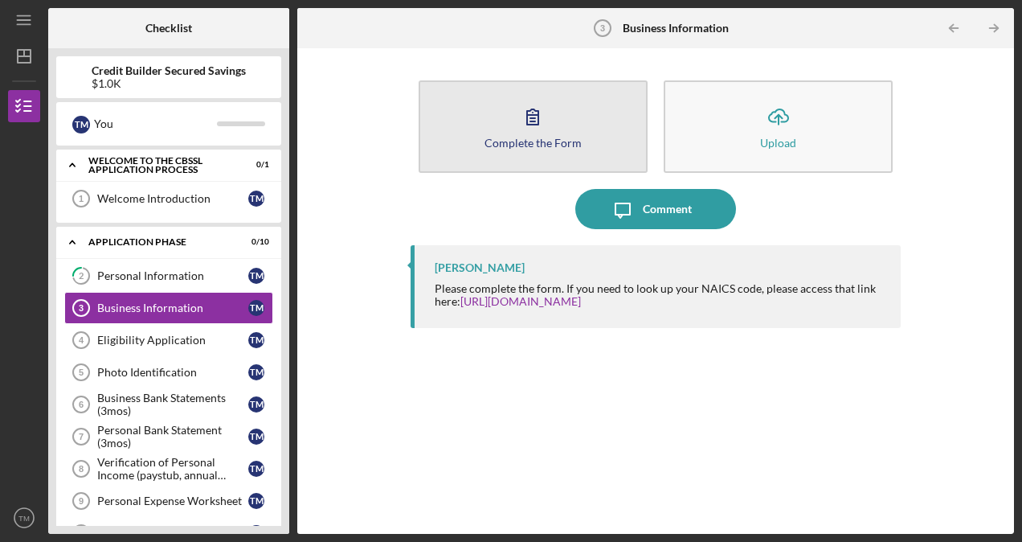
click at [530, 135] on button "Complete the Form Form" at bounding box center [533, 126] width 229 height 92
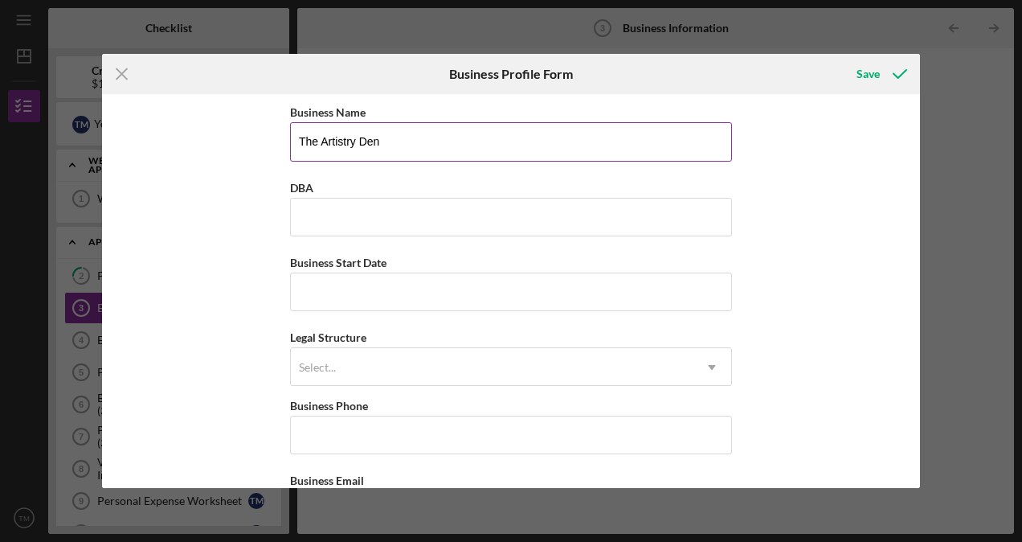
click at [453, 151] on input "The Artistry Den" at bounding box center [511, 141] width 442 height 39
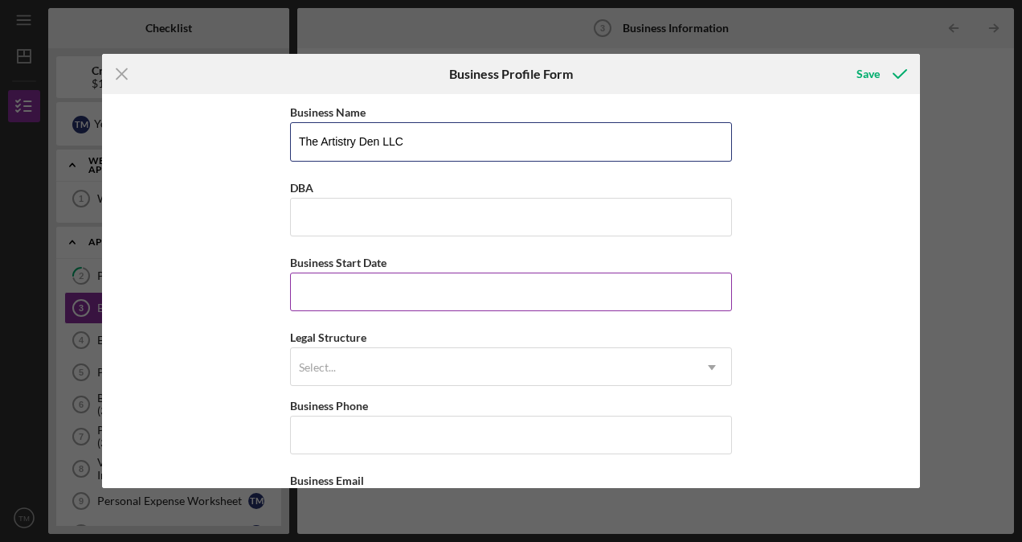
type input "The Artistry Den LLC"
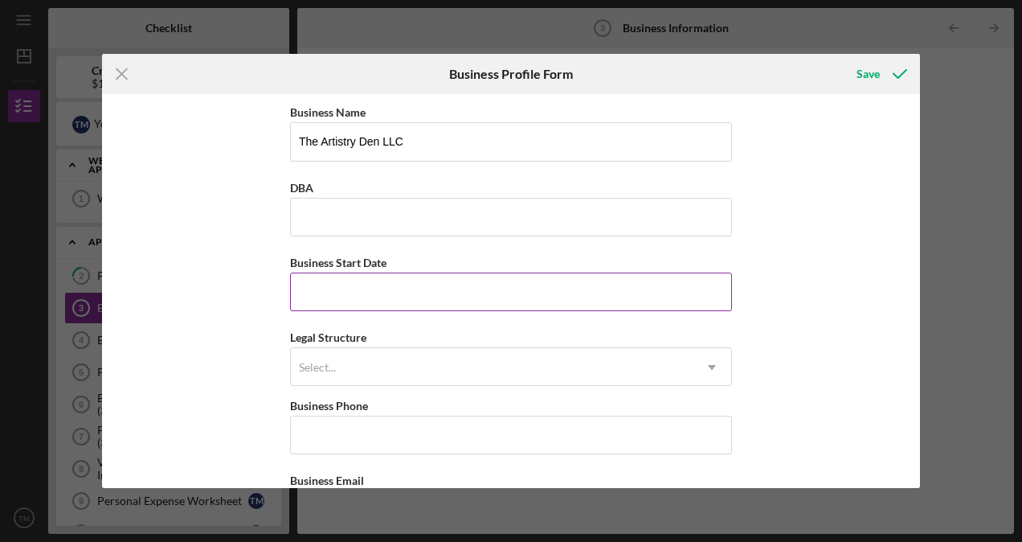
click at [395, 268] on div "Business Start Date" at bounding box center [511, 262] width 442 height 20
click at [371, 284] on input "Business Start Date" at bounding box center [511, 291] width 442 height 39
type input "[DATE]"
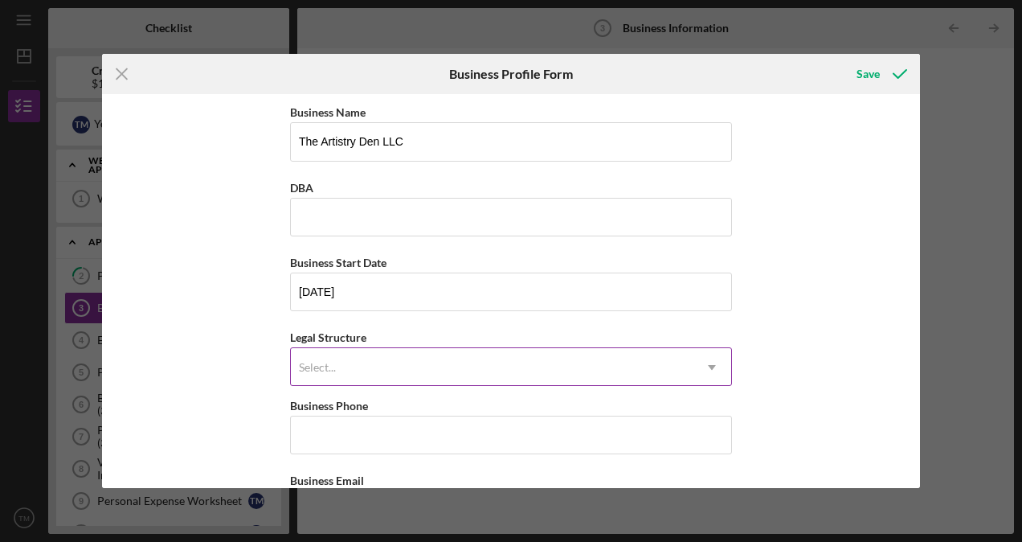
click at [689, 381] on div "Select... Icon/Dropdown Arrow" at bounding box center [511, 366] width 442 height 39
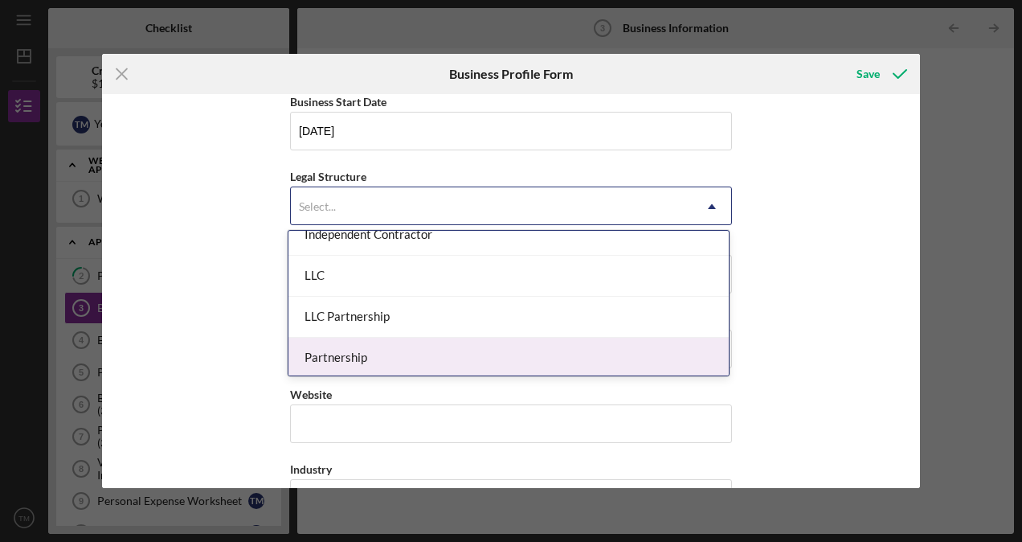
scroll to position [241, 0]
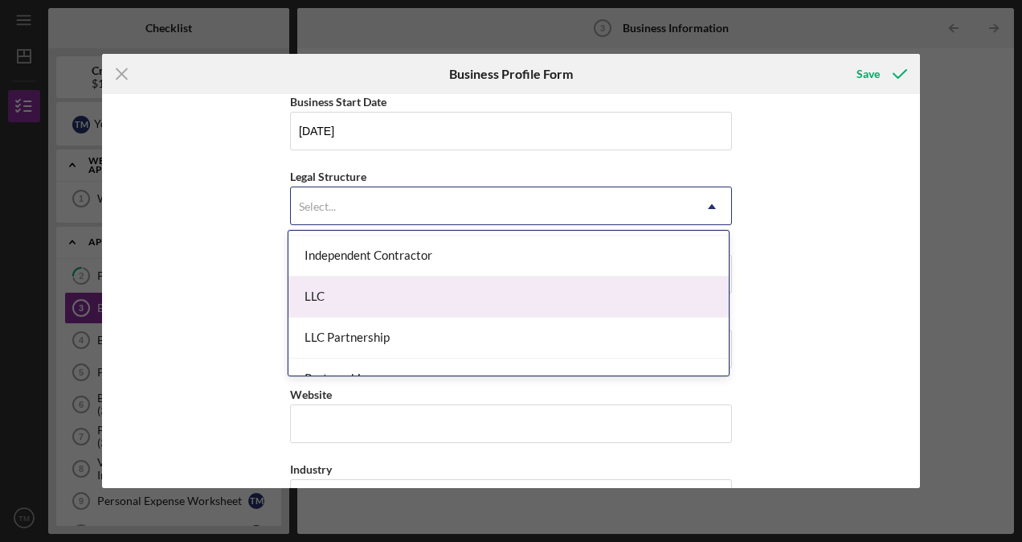
click at [341, 303] on div "LLC" at bounding box center [508, 296] width 440 height 41
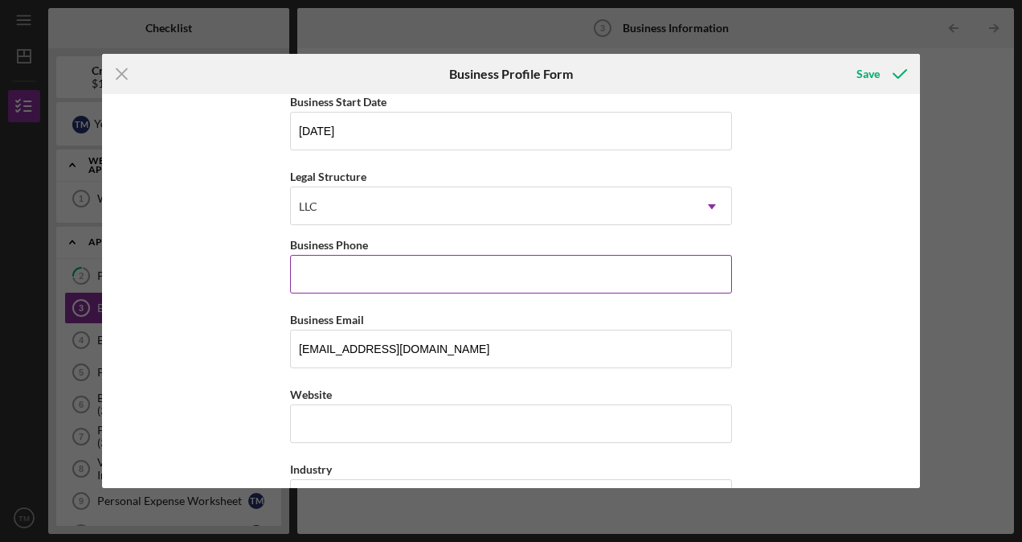
click at [358, 283] on input "Business Phone" at bounding box center [511, 274] width 442 height 39
type input "[PHONE_NUMBER]"
type input "[STREET_ADDRESS]"
type input "spartanburg"
type input "29303"
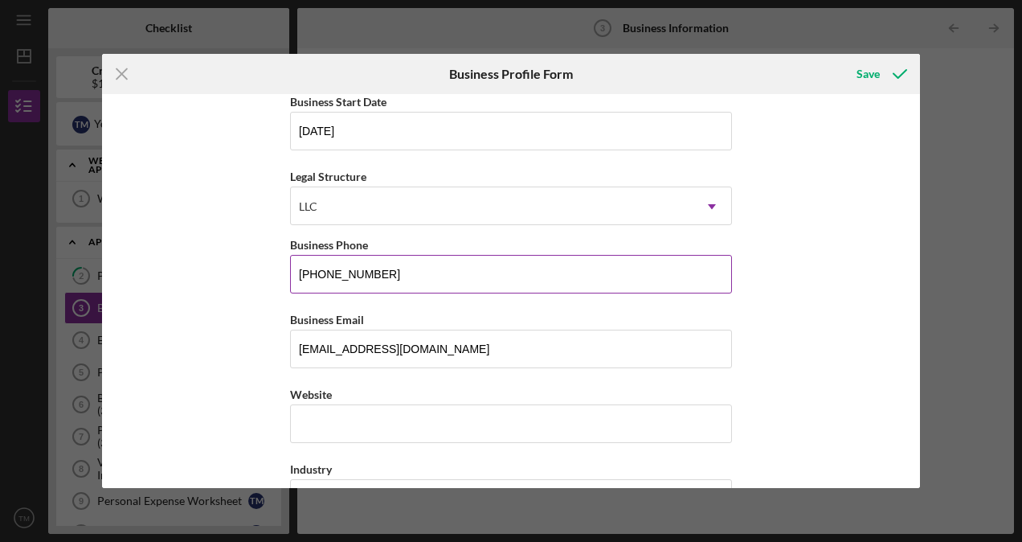
type input "sc"
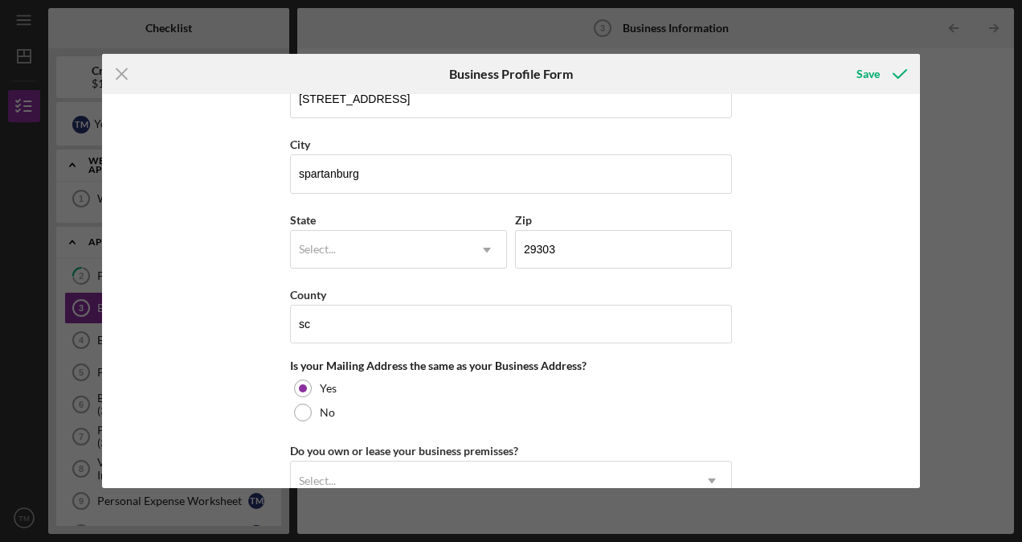
scroll to position [1125, 0]
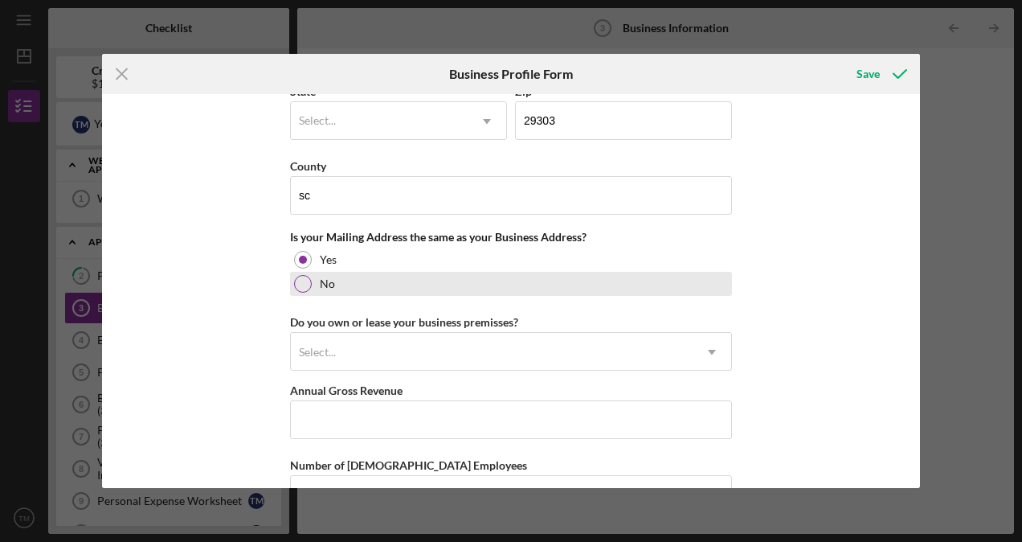
click at [333, 280] on div "No" at bounding box center [511, 284] width 442 height 24
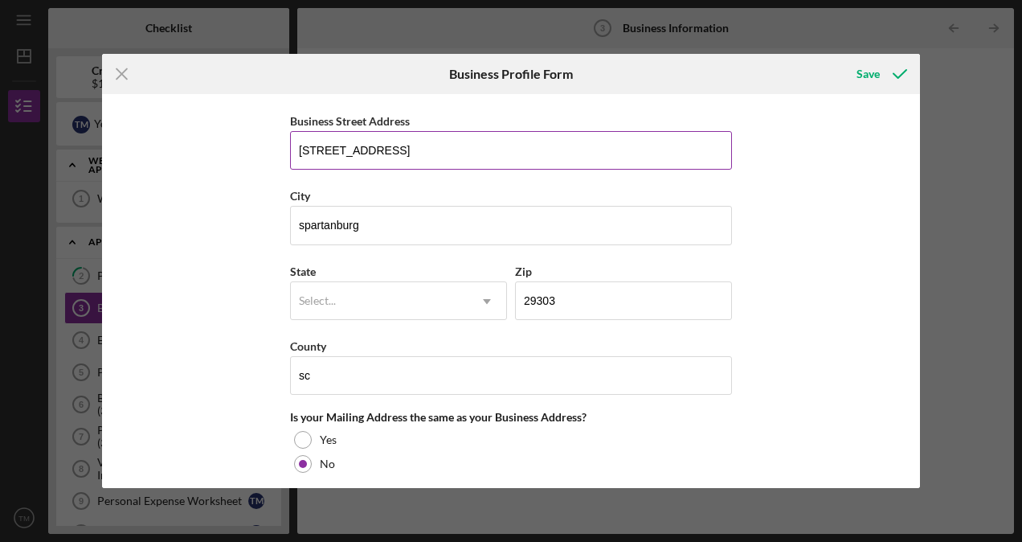
scroll to position [1045, 0]
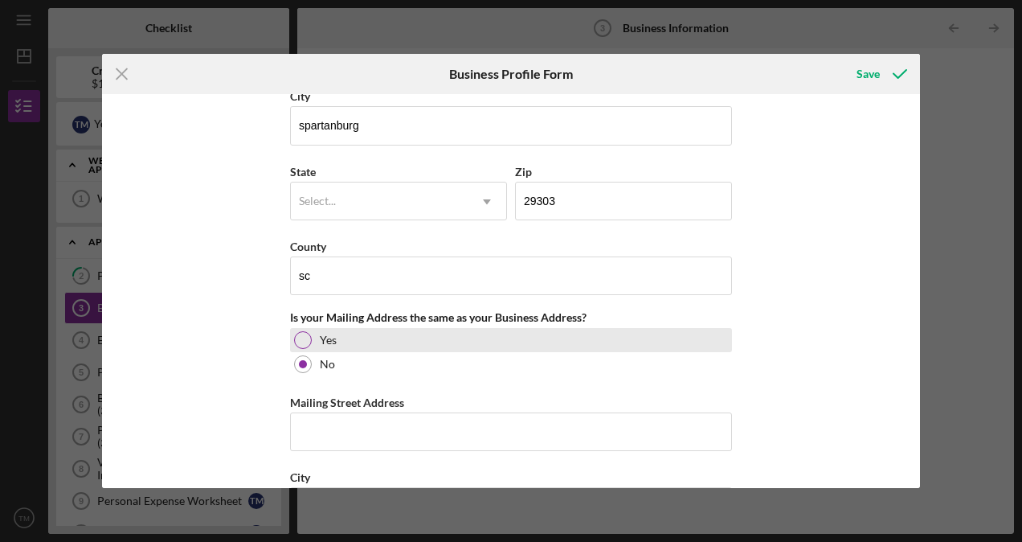
click at [309, 328] on div "Yes" at bounding box center [511, 340] width 442 height 24
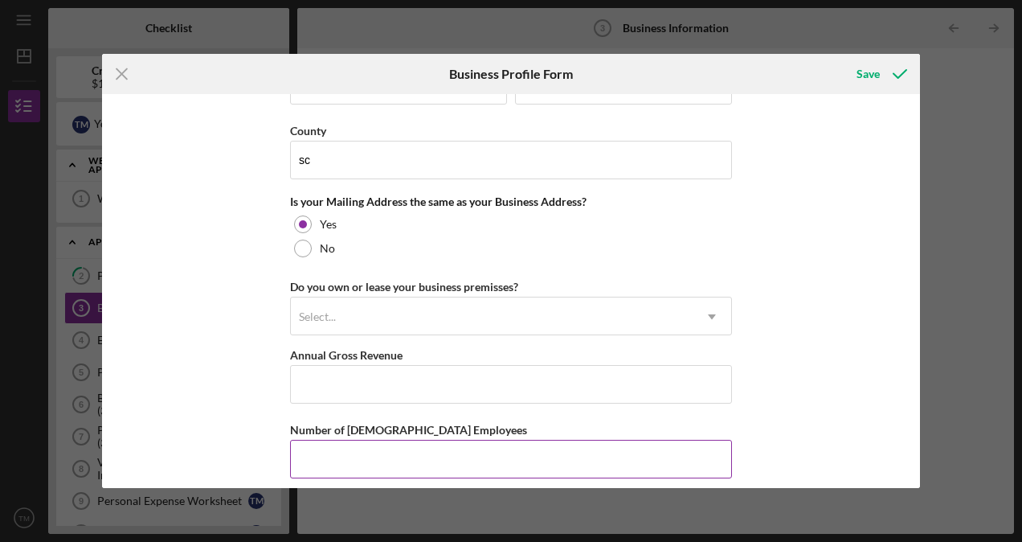
scroll to position [1241, 0]
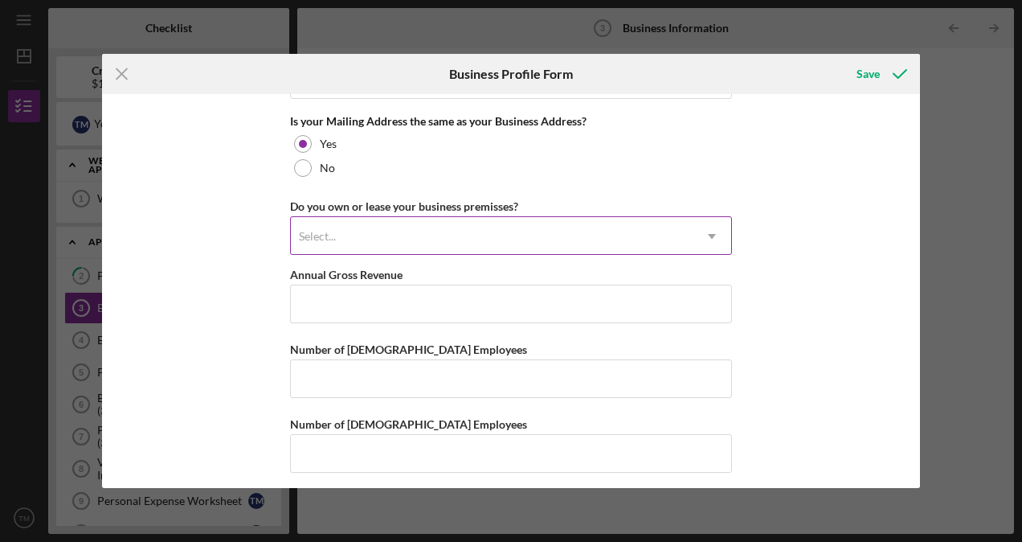
click at [446, 235] on div "Select..." at bounding box center [492, 236] width 402 height 37
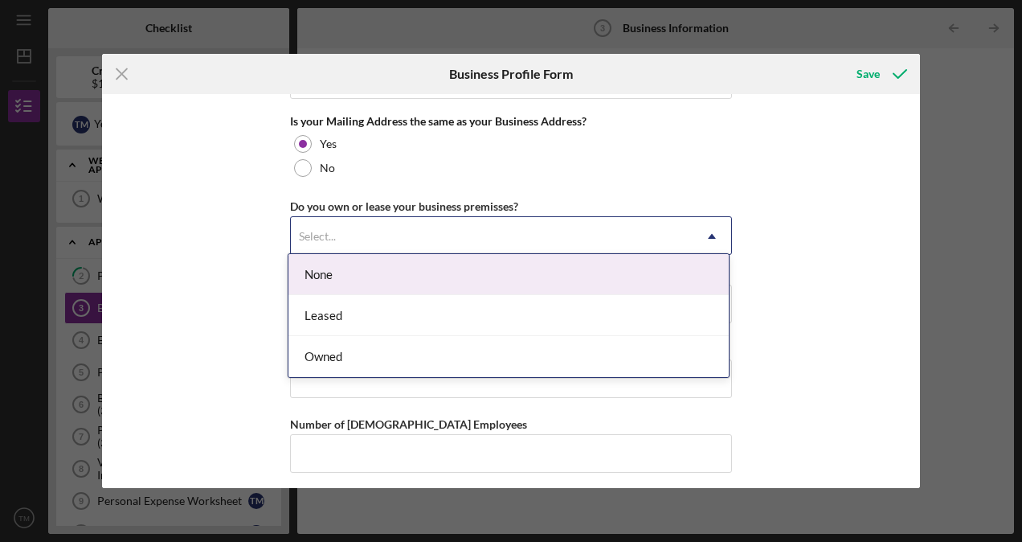
click at [354, 276] on div "None" at bounding box center [508, 274] width 440 height 41
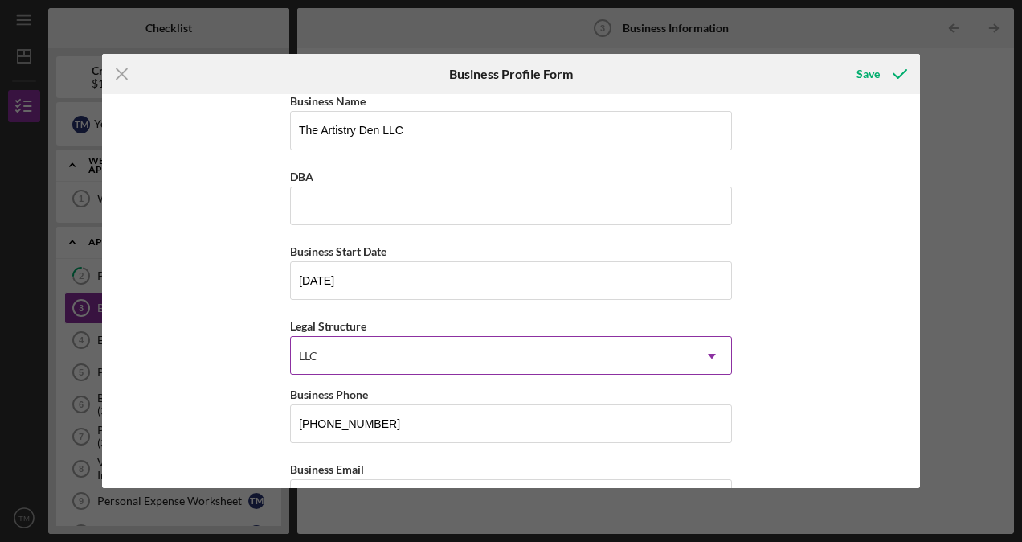
scroll to position [0, 0]
